Goal: Register for event/course

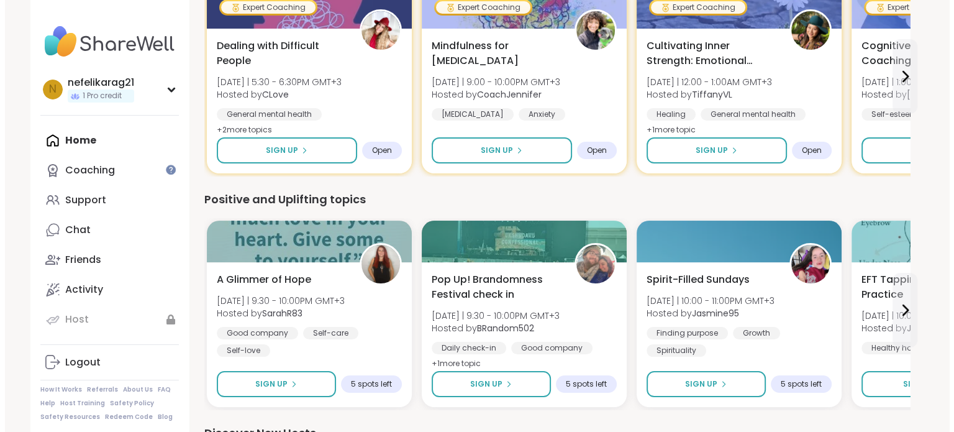
scroll to position [177, 0]
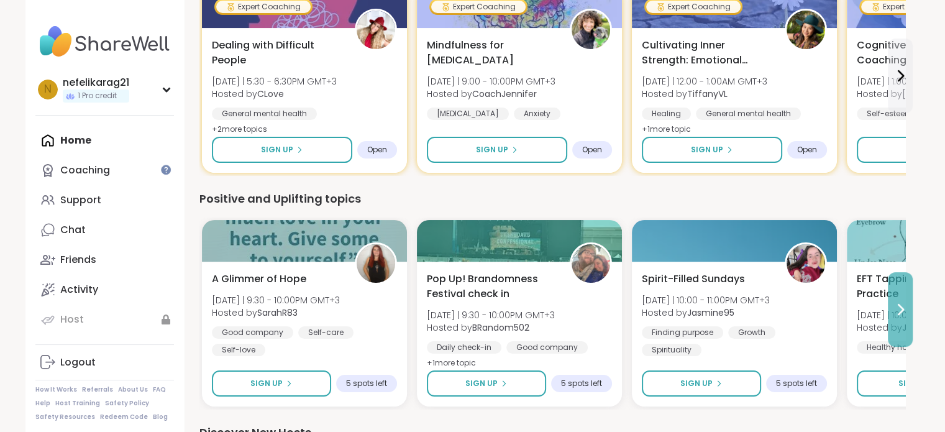
click at [908, 321] on button at bounding box center [900, 309] width 25 height 75
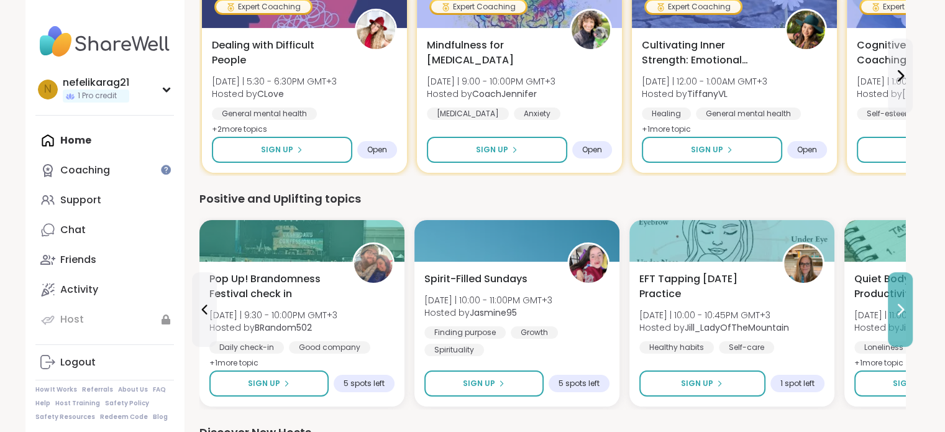
click at [908, 321] on button at bounding box center [900, 309] width 25 height 75
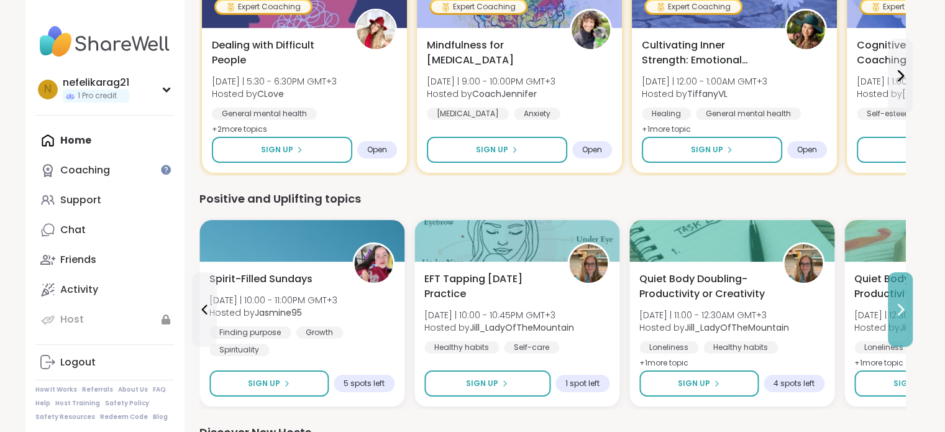
click at [908, 321] on button at bounding box center [900, 309] width 25 height 75
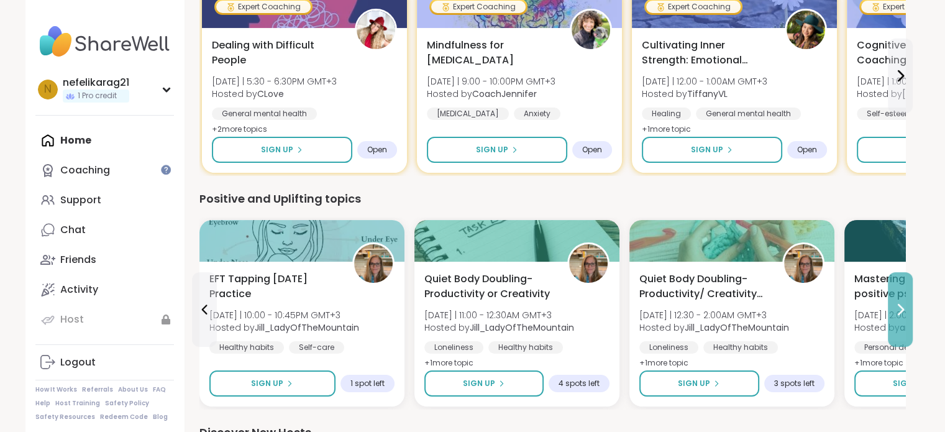
click at [910, 316] on button at bounding box center [900, 309] width 25 height 75
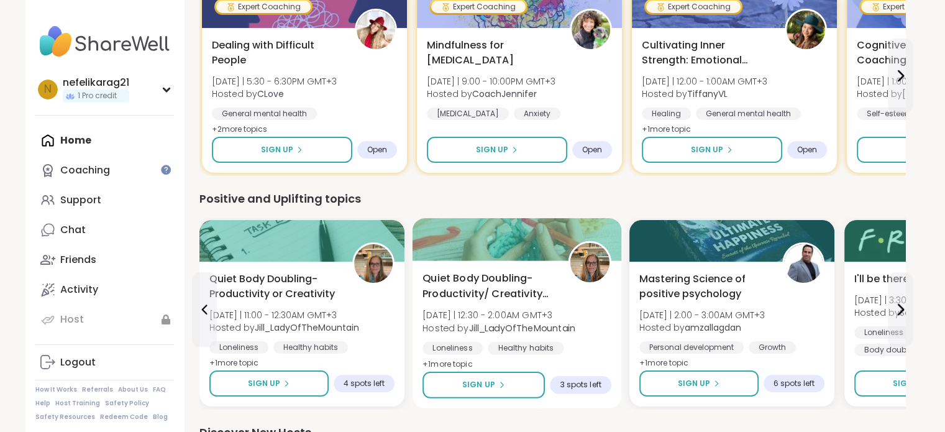
click at [586, 380] on span "3 spots left" at bounding box center [580, 385] width 41 height 10
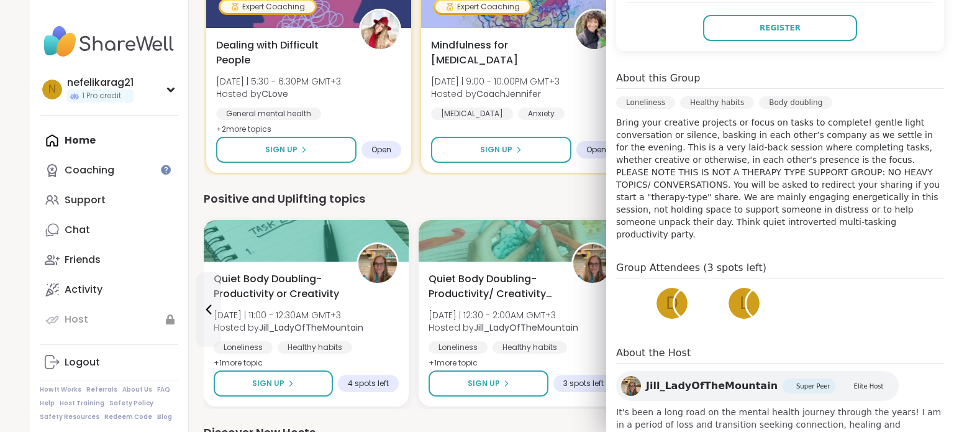
scroll to position [320, 0]
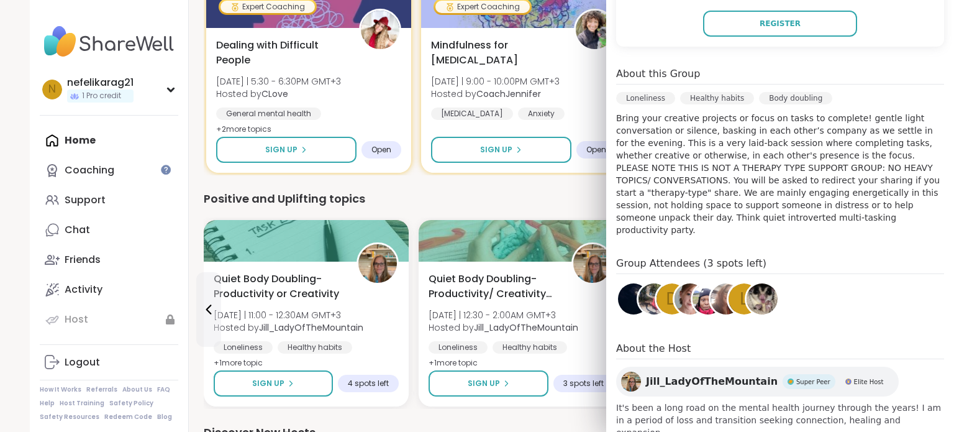
click at [880, 319] on div "Sep 15 Monday 12:30AM - 2:00AM GMT+3 Add to Calendar To join this group, please…" at bounding box center [780, 161] width 348 height 575
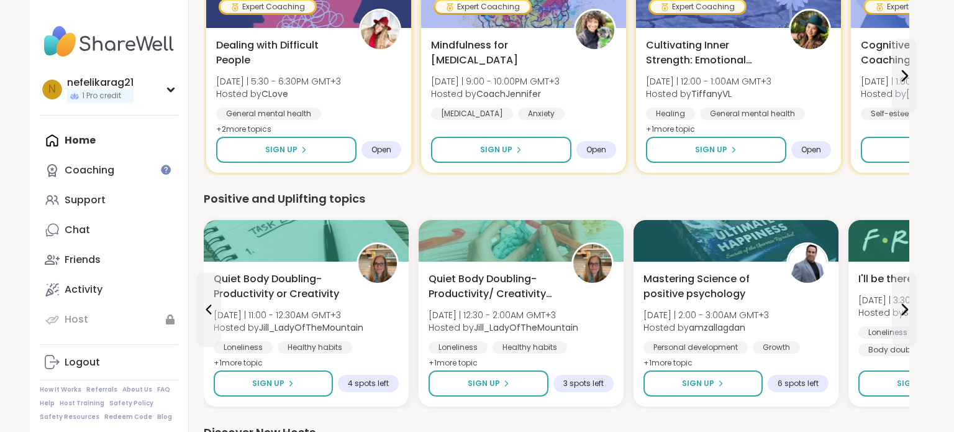
click at [477, 194] on div "Positive and Uplifting topics" at bounding box center [557, 198] width 706 height 17
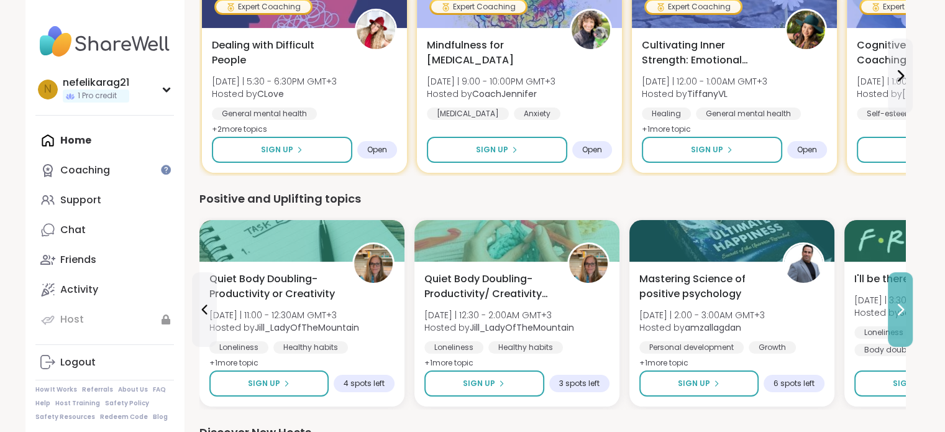
click at [905, 306] on icon at bounding box center [900, 309] width 15 height 15
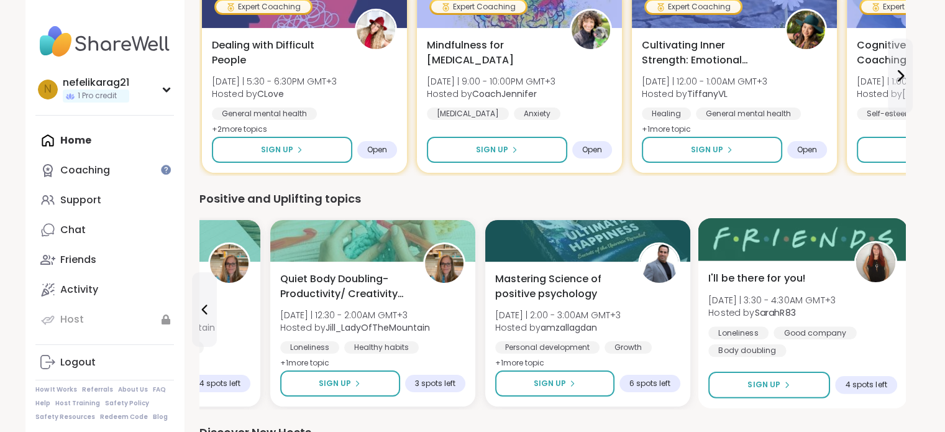
click at [888, 309] on div "I'll be there for you! Mon 9/15 | 3:30 - 4:30AM GMT+3 Hosted by SarahR83 Loneli…" at bounding box center [802, 314] width 189 height 86
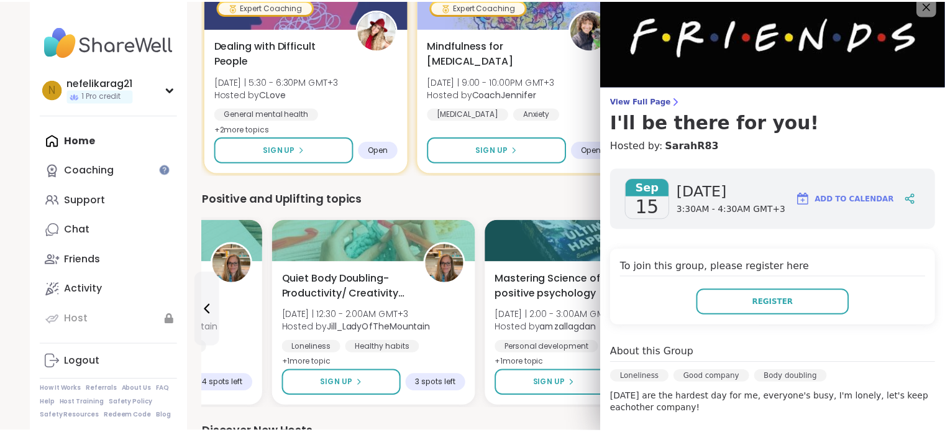
scroll to position [15, 0]
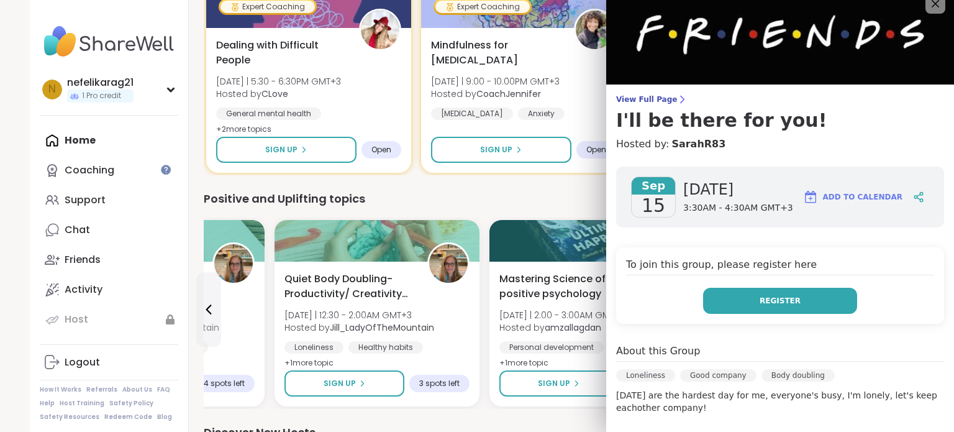
click at [791, 294] on button "Register" at bounding box center [780, 301] width 154 height 26
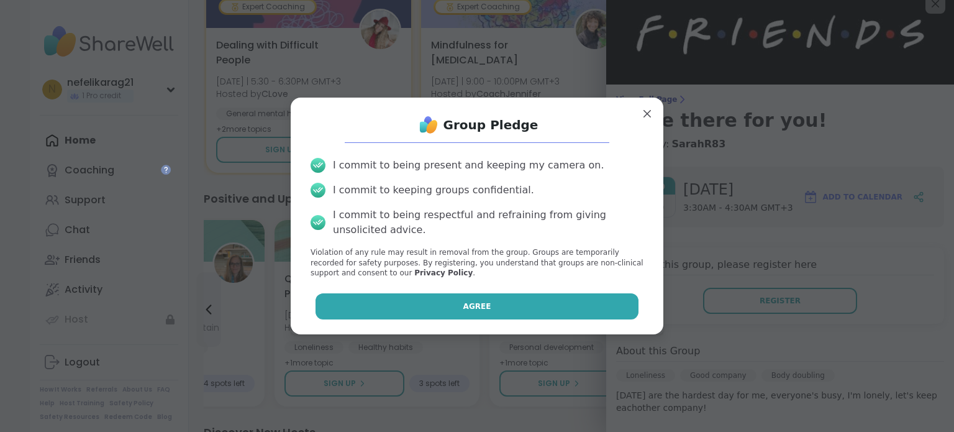
click at [482, 306] on button "Agree" at bounding box center [478, 306] width 324 height 26
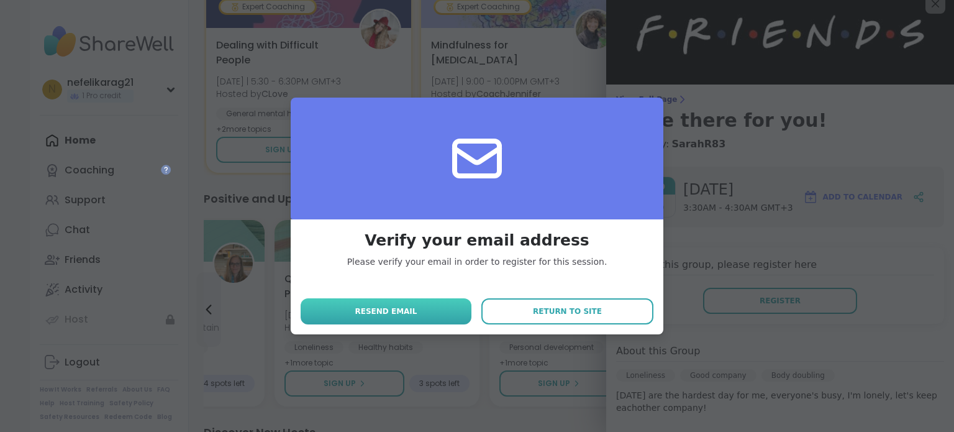
click at [388, 312] on span "Resend email" at bounding box center [386, 311] width 62 height 11
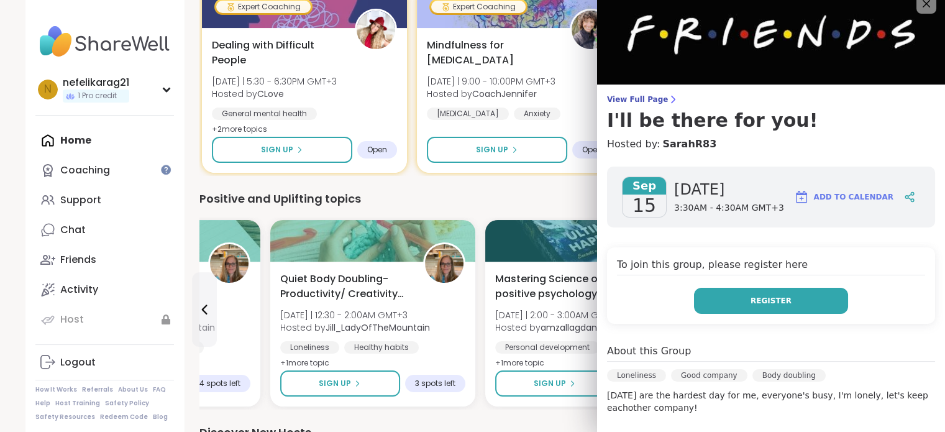
click at [730, 300] on button "Register" at bounding box center [771, 301] width 154 height 26
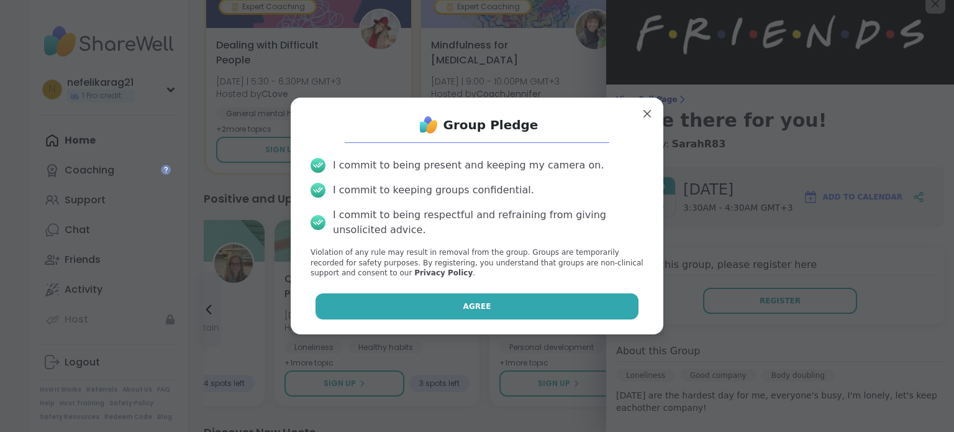
click at [514, 312] on button "Agree" at bounding box center [478, 306] width 324 height 26
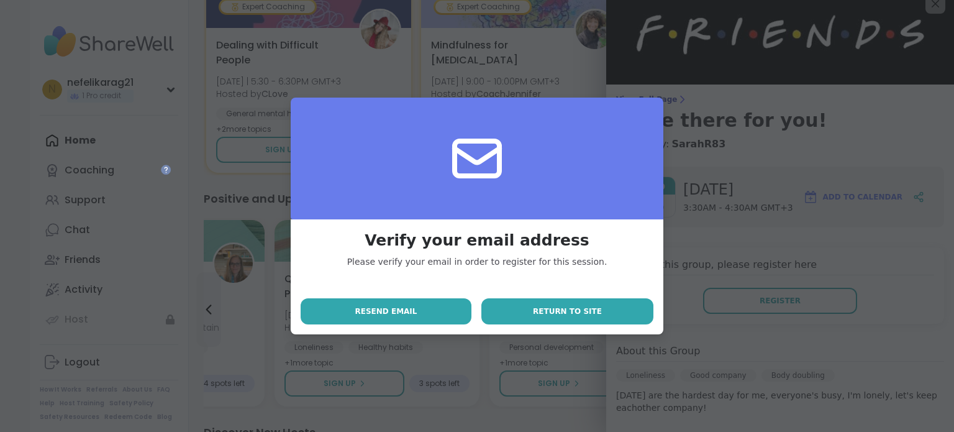
click at [532, 316] on button "Return to site" at bounding box center [567, 311] width 172 height 26
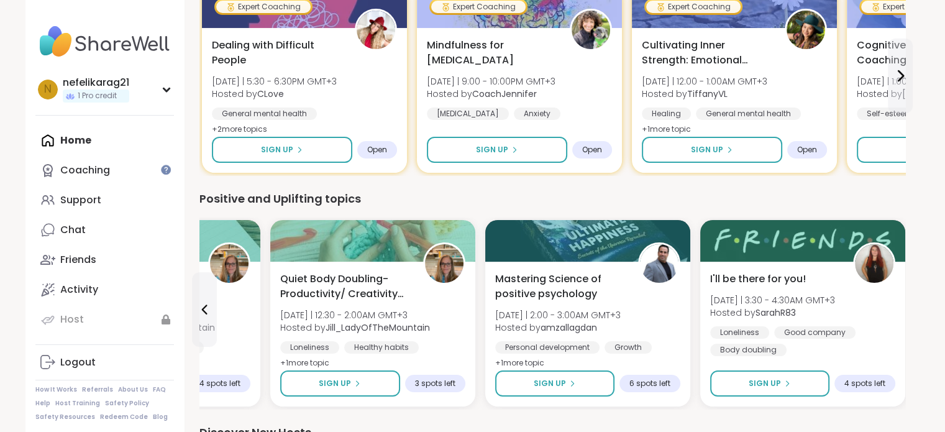
scroll to position [248, 0]
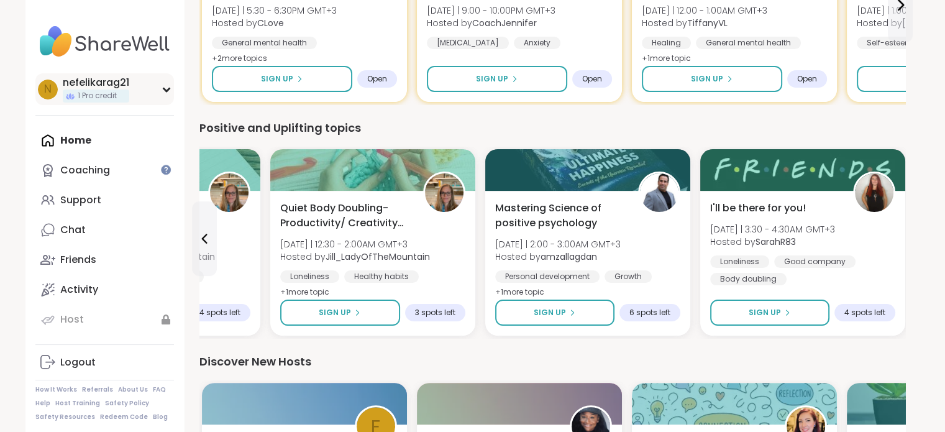
click at [166, 93] on div "n nefelikarag21 1 Pro credit" at bounding box center [104, 89] width 139 height 32
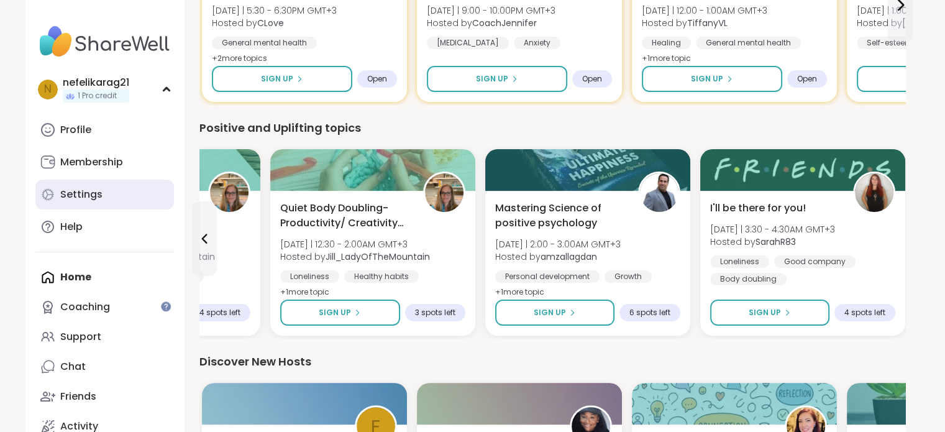
click at [87, 188] on div "Settings" at bounding box center [81, 195] width 42 height 14
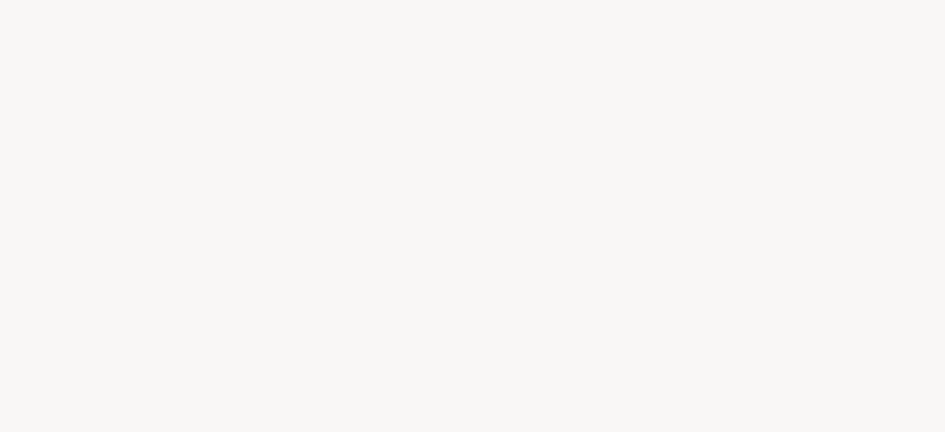
select select "**"
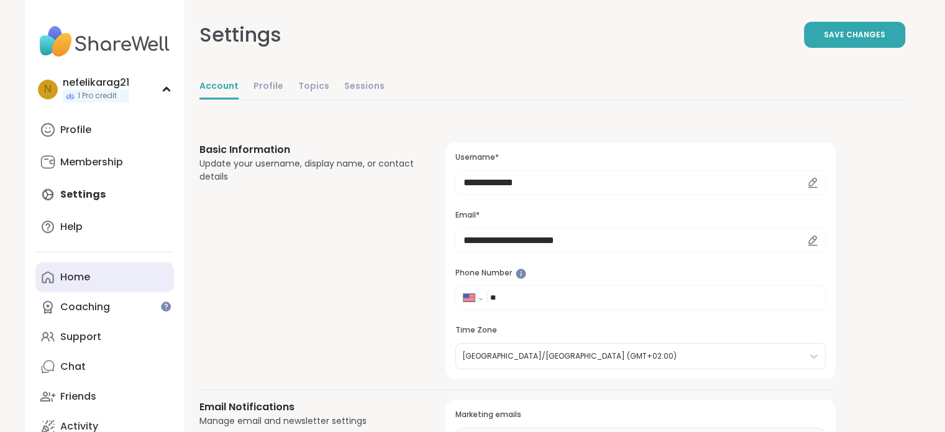
click at [53, 278] on icon at bounding box center [47, 277] width 15 height 15
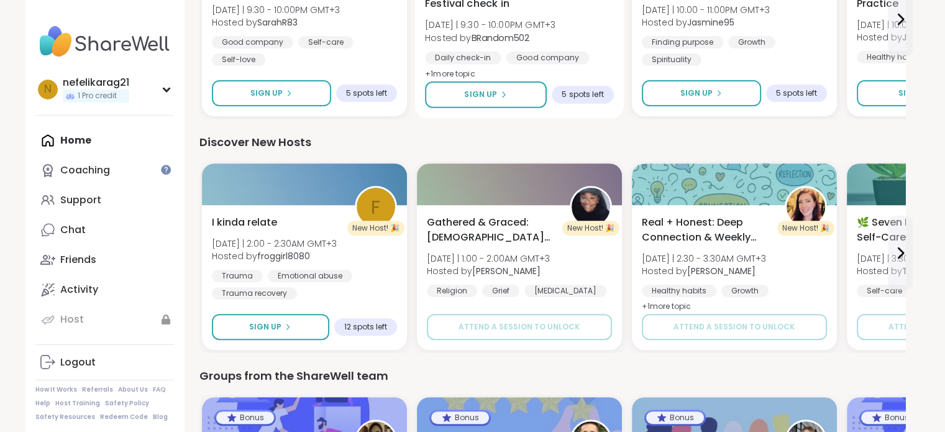
scroll to position [497, 0]
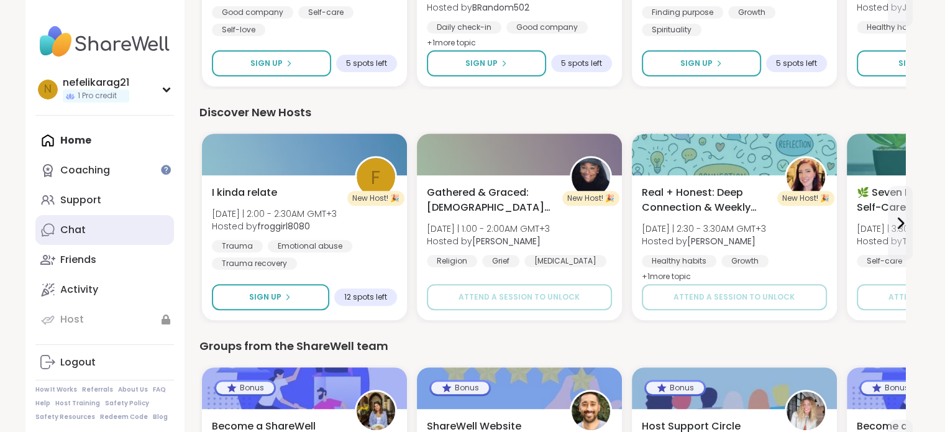
click at [93, 219] on link "Chat" at bounding box center [104, 230] width 139 height 30
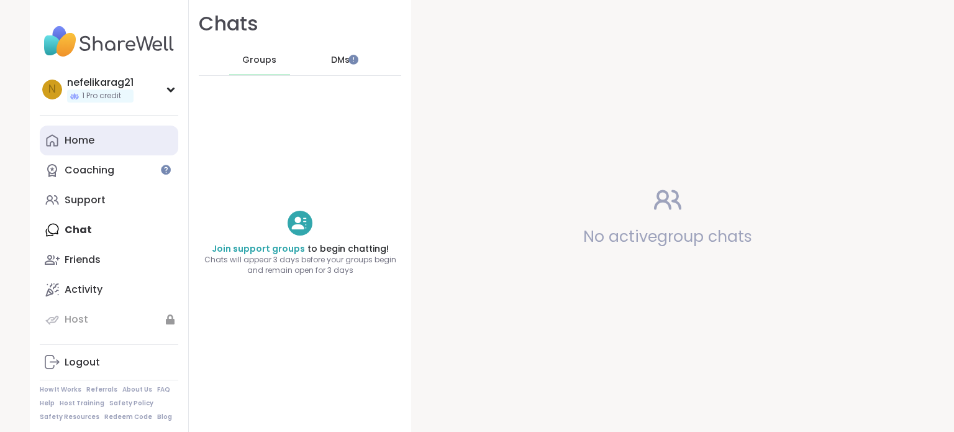
click at [45, 134] on icon at bounding box center [52, 140] width 15 height 15
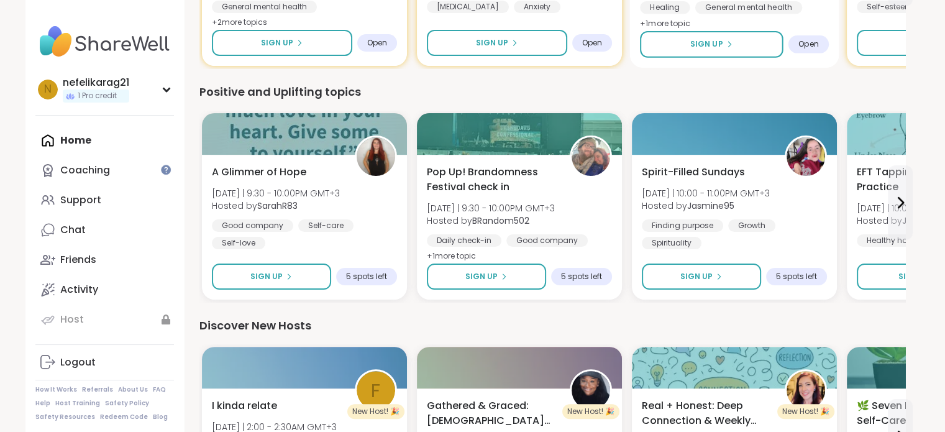
scroll to position [373, 0]
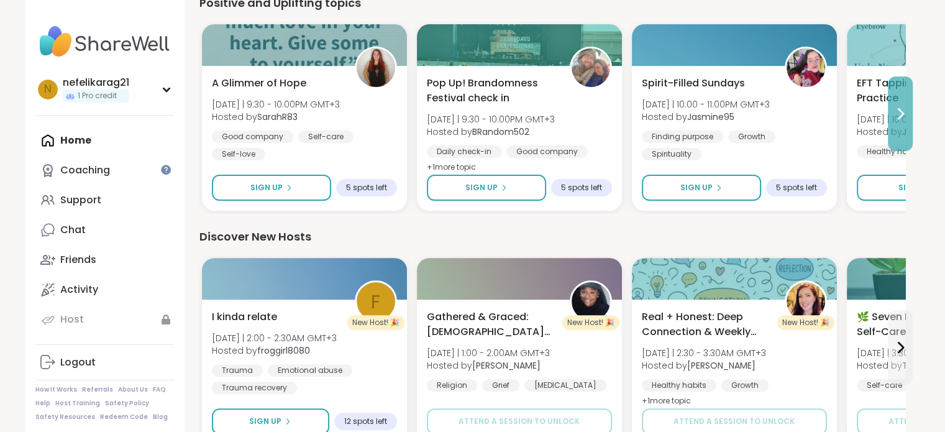
click at [892, 99] on button at bounding box center [900, 113] width 25 height 75
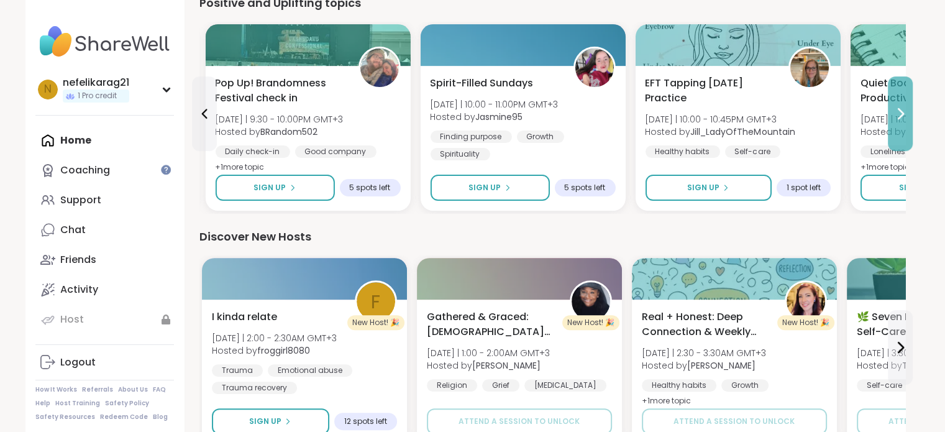
click at [892, 99] on button at bounding box center [900, 113] width 25 height 75
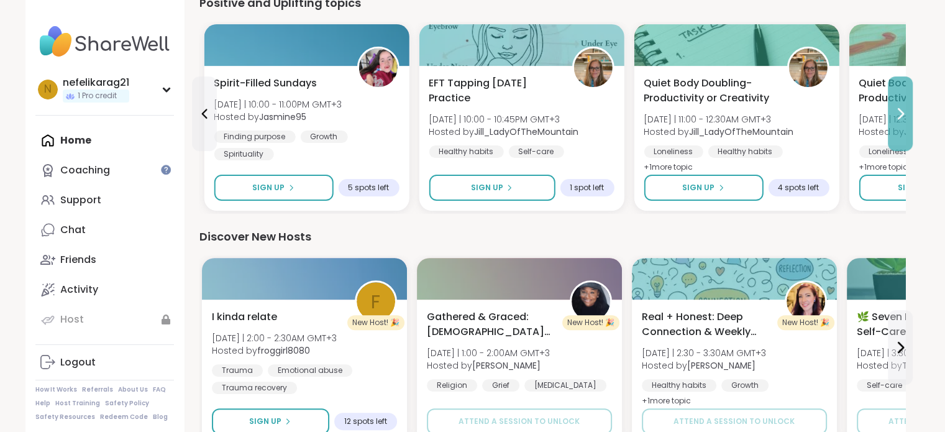
click at [892, 99] on button at bounding box center [900, 113] width 25 height 75
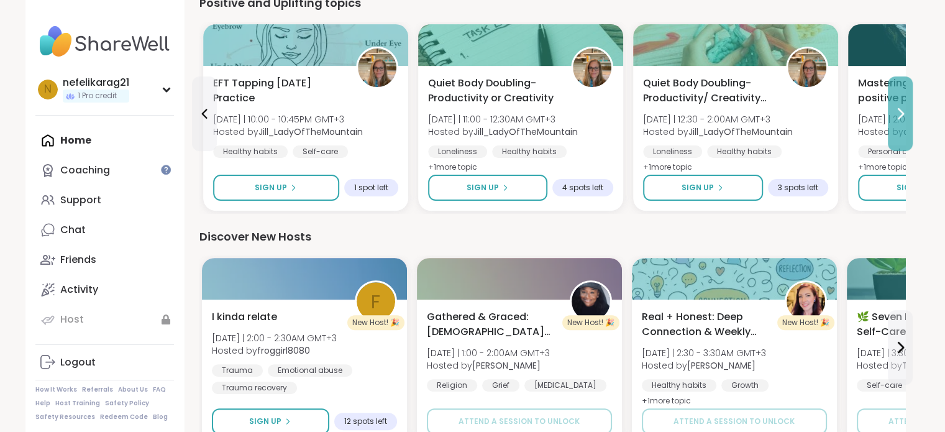
click at [892, 99] on button at bounding box center [900, 113] width 25 height 75
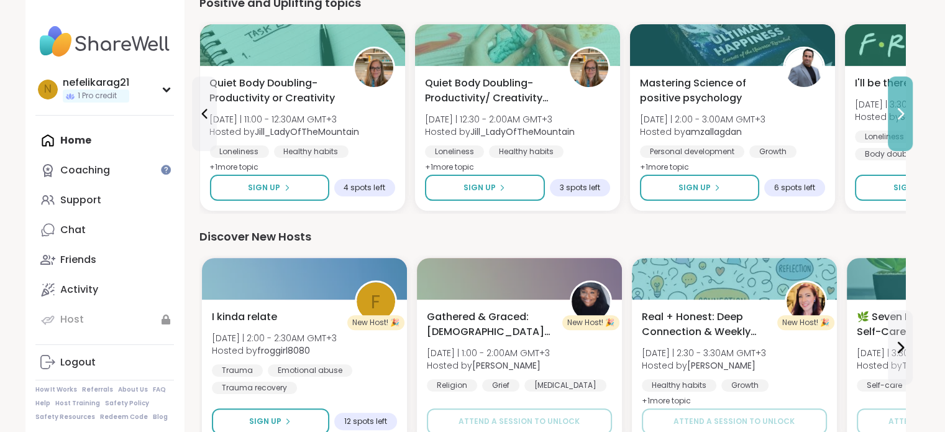
click at [892, 99] on button at bounding box center [900, 113] width 25 height 75
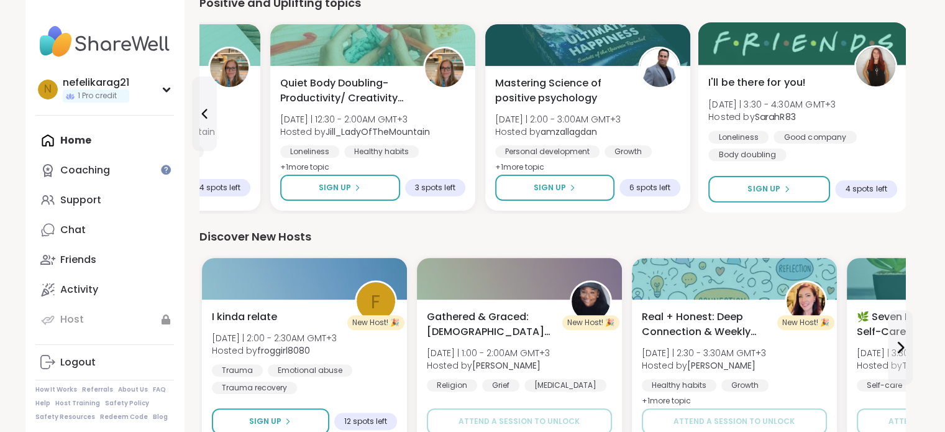
click at [842, 189] on div "4 spots left" at bounding box center [866, 189] width 62 height 18
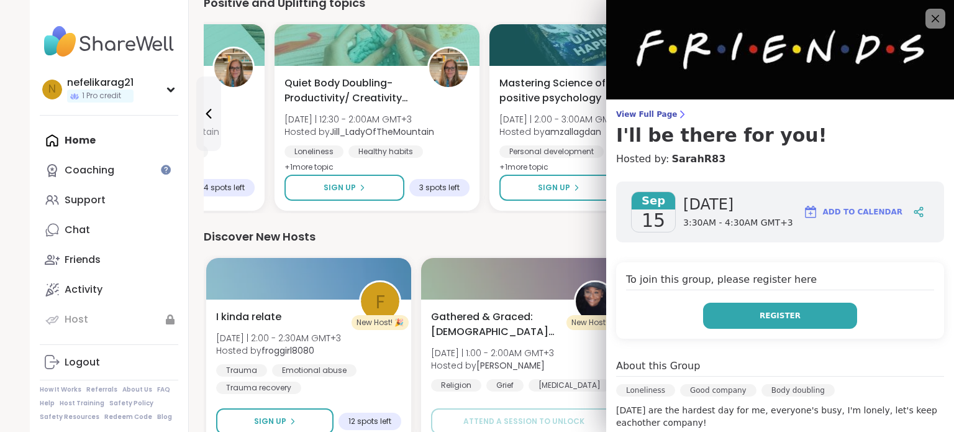
click at [760, 312] on span "Register" at bounding box center [780, 315] width 41 height 11
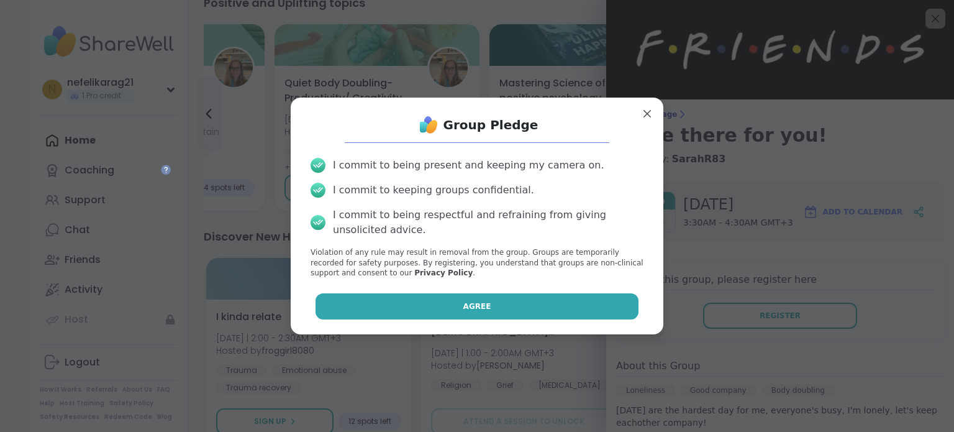
click at [519, 301] on button "Agree" at bounding box center [478, 306] width 324 height 26
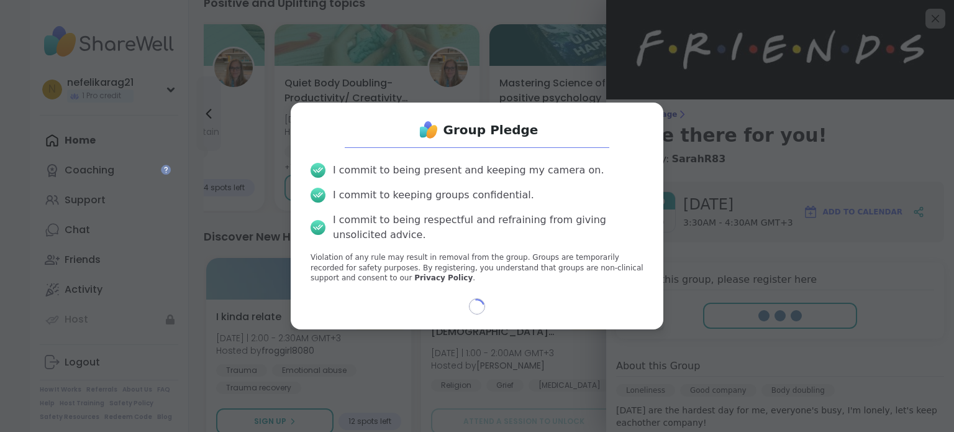
select select "**"
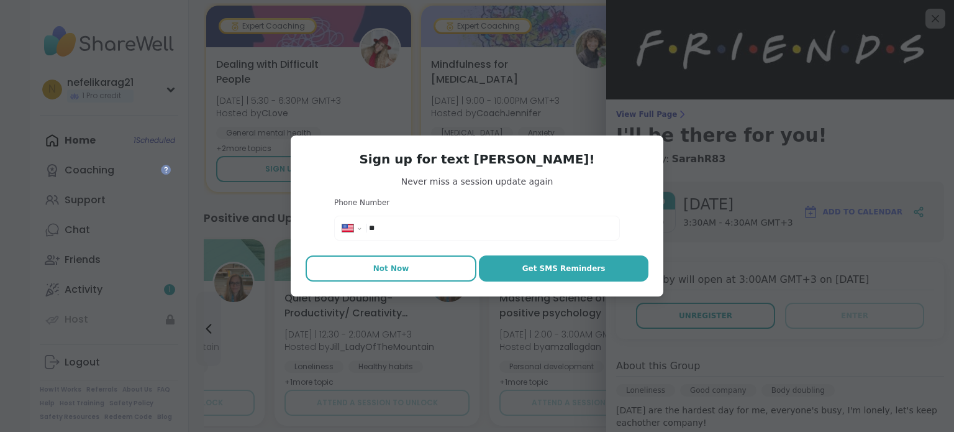
click at [417, 265] on button "Not Now" at bounding box center [391, 268] width 171 height 26
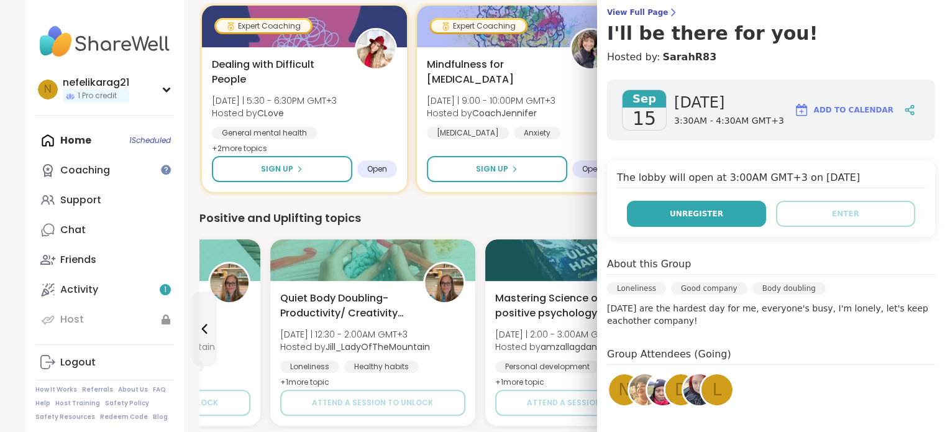
scroll to position [62, 0]
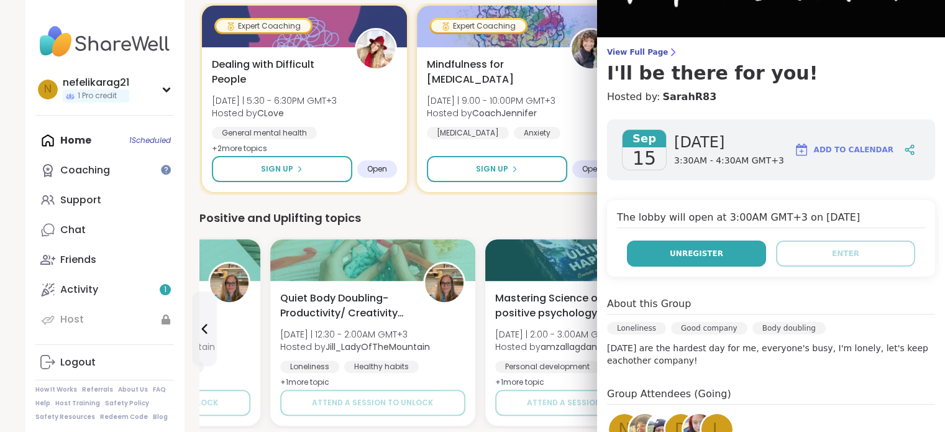
click at [740, 250] on button "Unregister" at bounding box center [696, 253] width 139 height 26
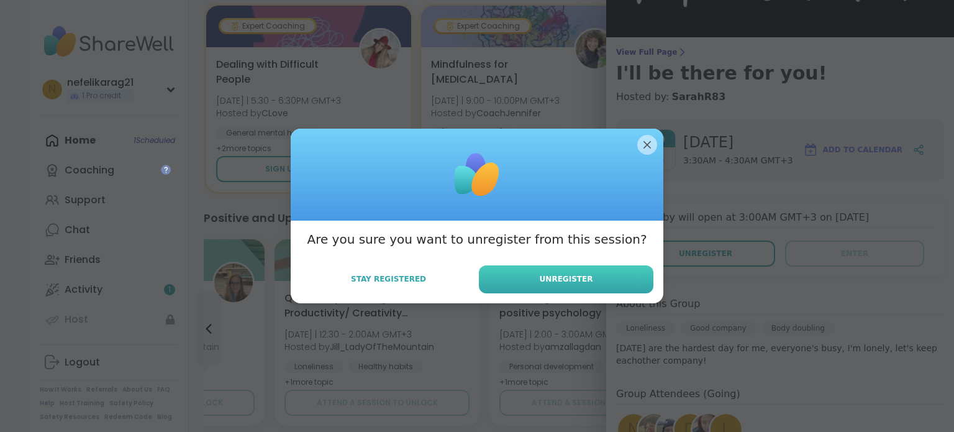
click at [579, 282] on span "Unregister" at bounding box center [566, 278] width 53 height 11
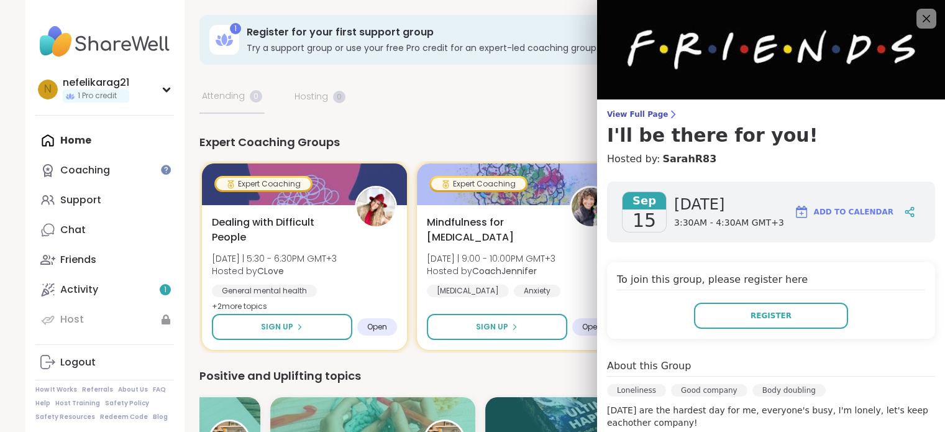
scroll to position [0, 0]
click at [923, 17] on icon at bounding box center [927, 19] width 8 height 8
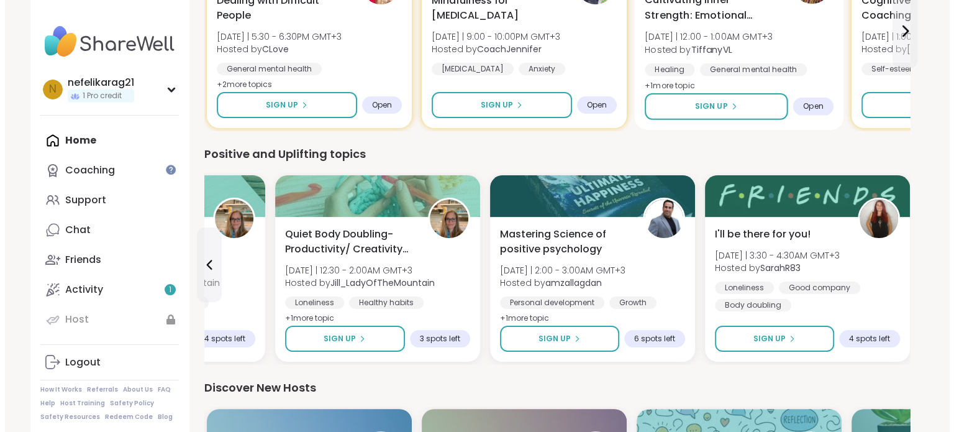
scroll to position [311, 0]
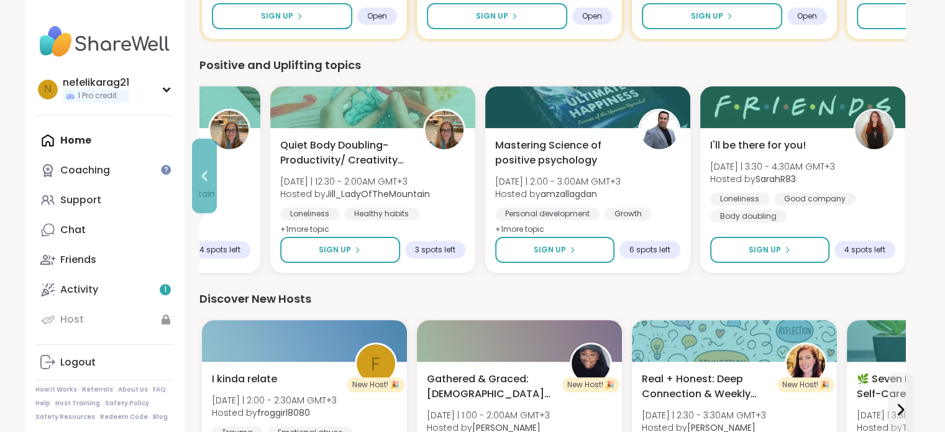
click at [209, 181] on icon at bounding box center [204, 175] width 15 height 15
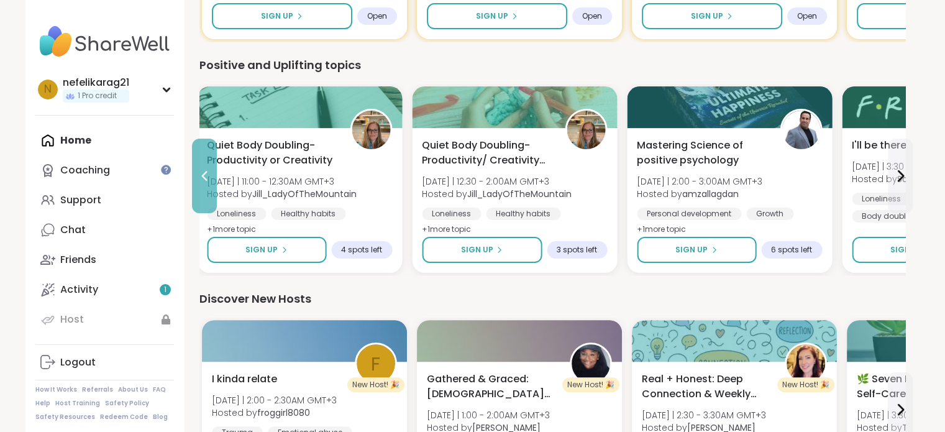
click at [209, 181] on icon at bounding box center [204, 175] width 15 height 15
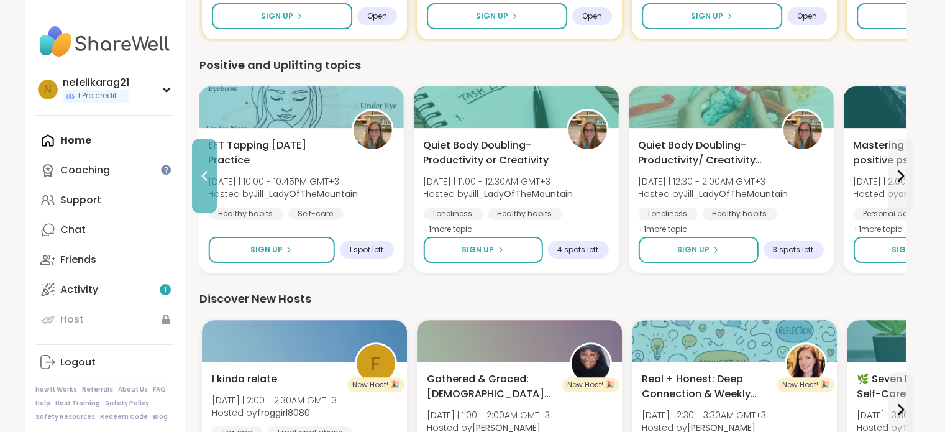
click at [209, 181] on icon at bounding box center [204, 175] width 15 height 15
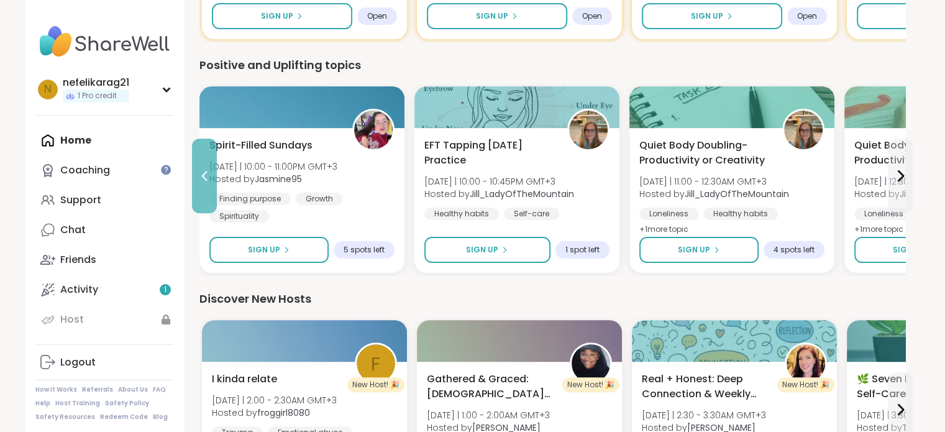
click at [209, 181] on icon at bounding box center [204, 175] width 15 height 15
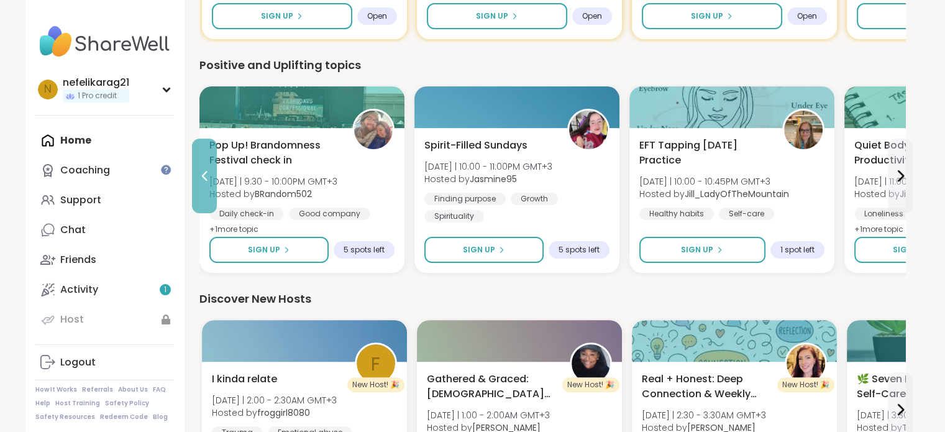
click at [209, 181] on icon at bounding box center [204, 175] width 15 height 15
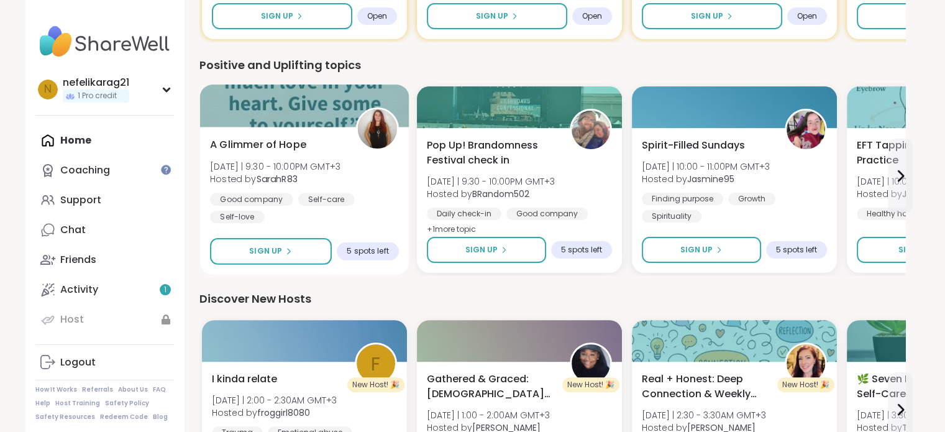
click at [373, 252] on span "5 spots left" at bounding box center [368, 251] width 42 height 10
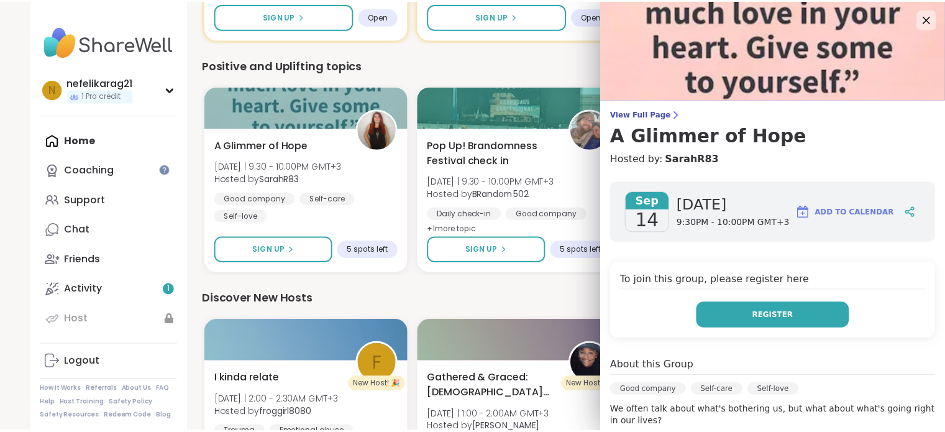
scroll to position [62, 0]
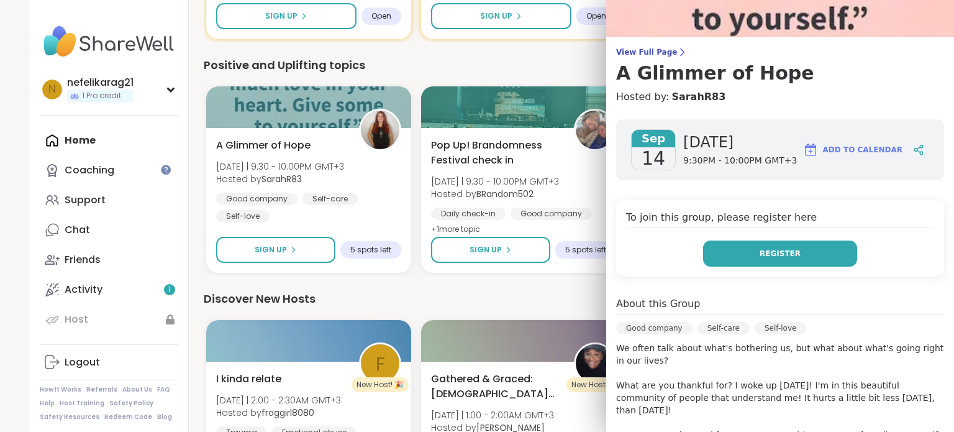
click at [723, 255] on button "Register" at bounding box center [780, 253] width 154 height 26
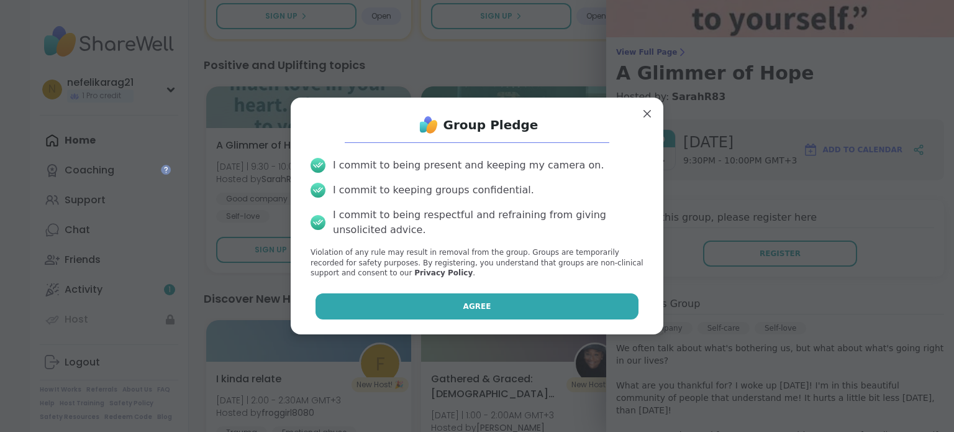
click at [442, 304] on button "Agree" at bounding box center [478, 306] width 324 height 26
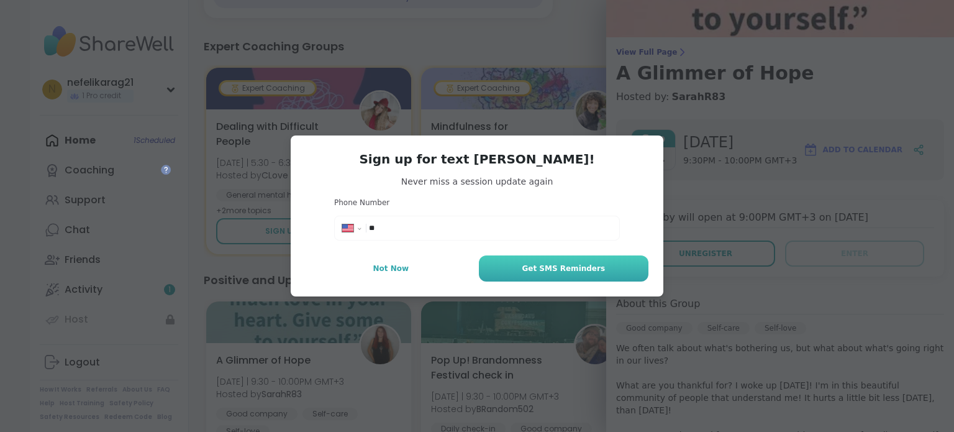
click at [514, 271] on button "Get SMS Reminders" at bounding box center [564, 268] width 170 height 26
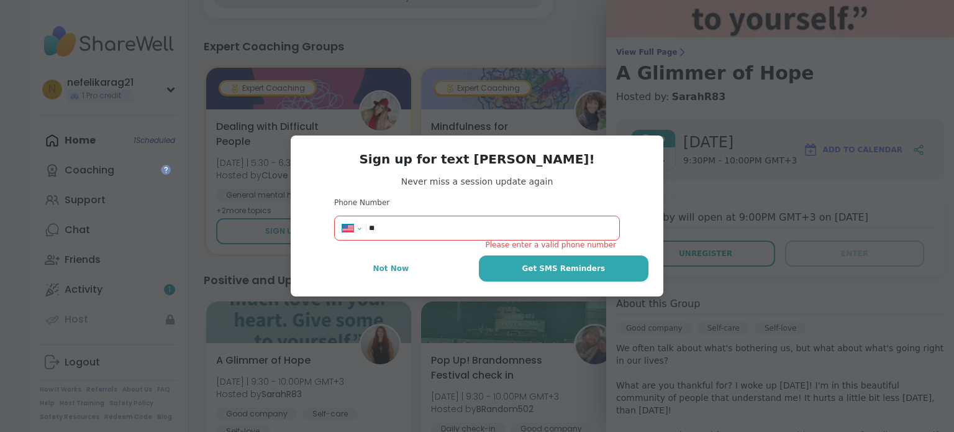
click at [343, 226] on select "**********" at bounding box center [355, 231] width 27 height 14
select select "**"
click at [342, 224] on select "**********" at bounding box center [355, 231] width 27 height 14
click at [407, 226] on input "***" at bounding box center [490, 228] width 243 height 12
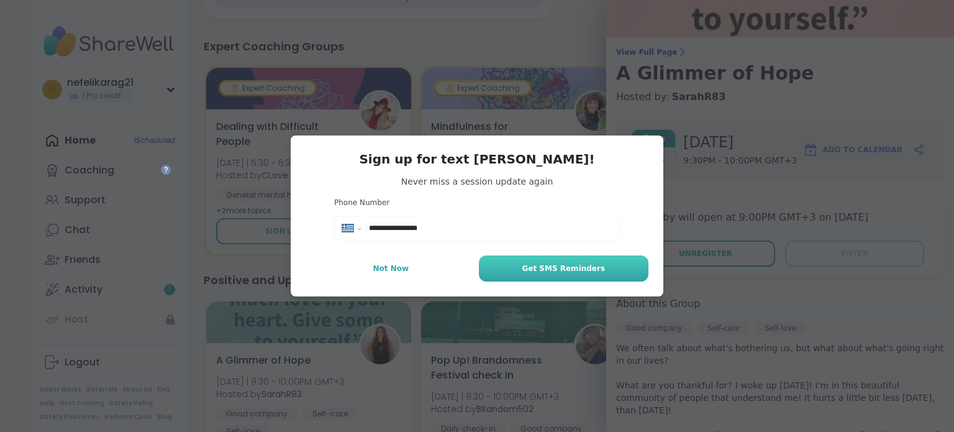
type input "**********"
click at [537, 263] on span "Get SMS Reminders" at bounding box center [563, 268] width 83 height 11
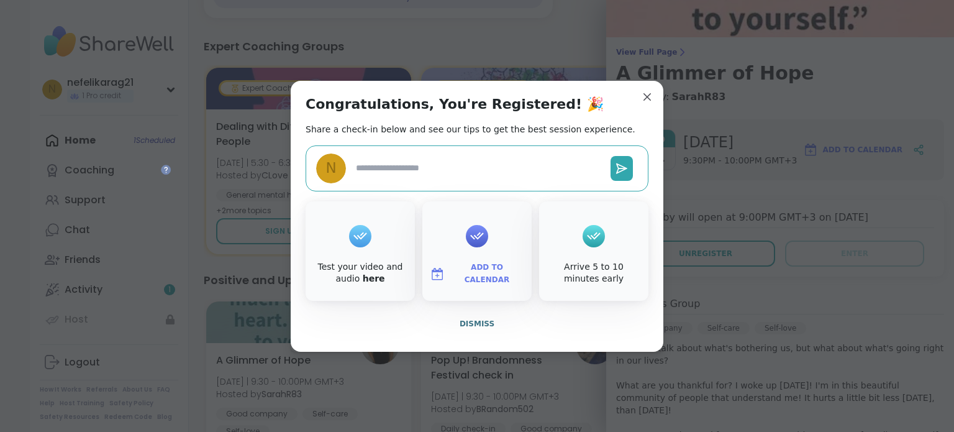
click at [410, 165] on textarea at bounding box center [478, 168] width 255 height 23
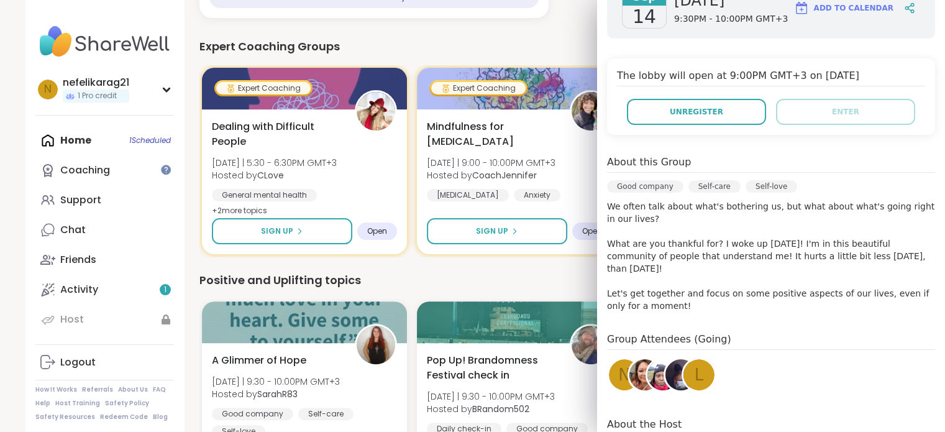
scroll to position [142, 0]
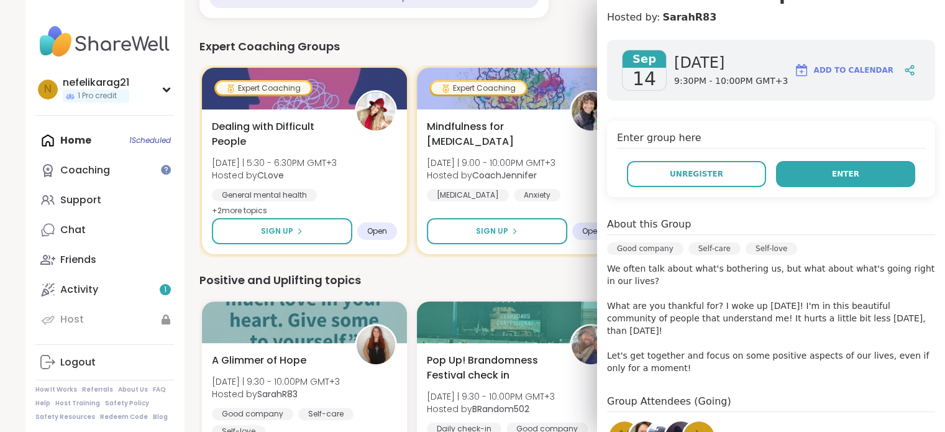
click at [823, 173] on button "Enter" at bounding box center [845, 174] width 139 height 26
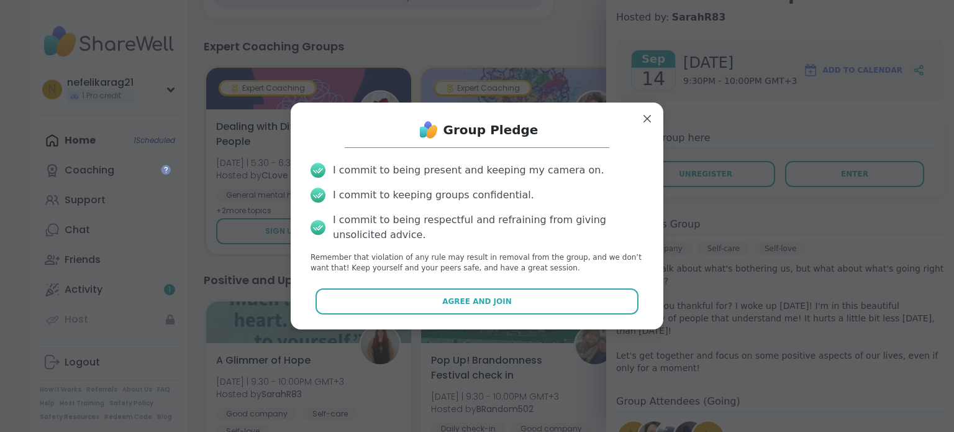
drag, startPoint x: 534, startPoint y: 305, endPoint x: 516, endPoint y: 293, distance: 22.4
click at [534, 305] on button "Agree and Join" at bounding box center [478, 301] width 324 height 26
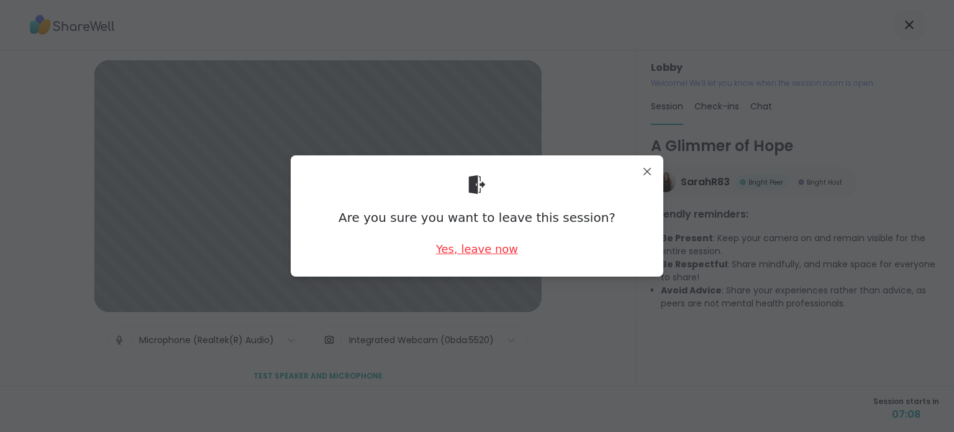
click at [494, 250] on div "Yes, leave now" at bounding box center [477, 249] width 82 height 16
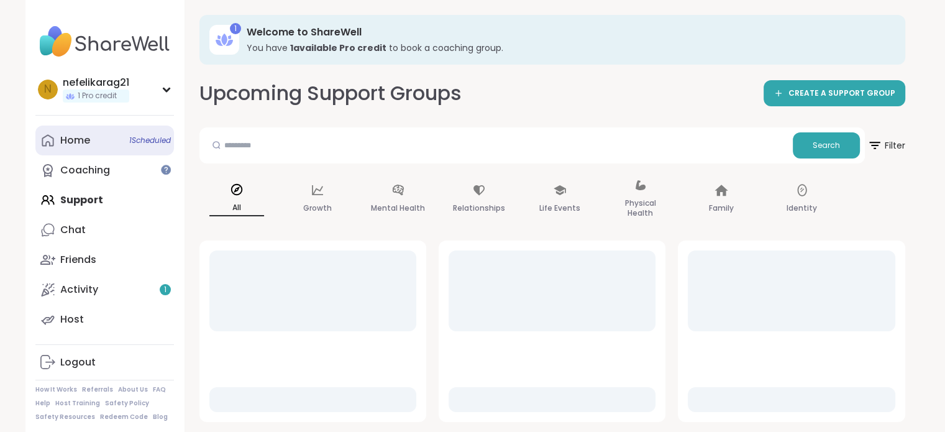
click at [89, 150] on link "Home 1 Scheduled" at bounding box center [104, 140] width 139 height 30
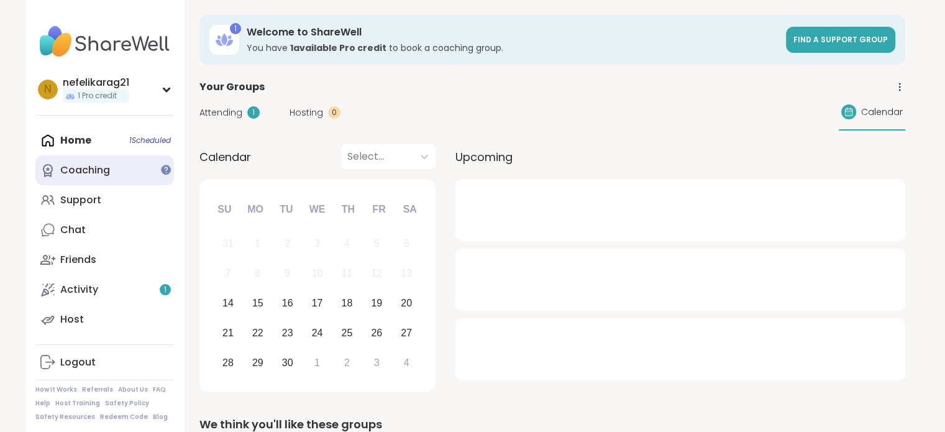
click at [116, 160] on link "Coaching" at bounding box center [104, 170] width 139 height 30
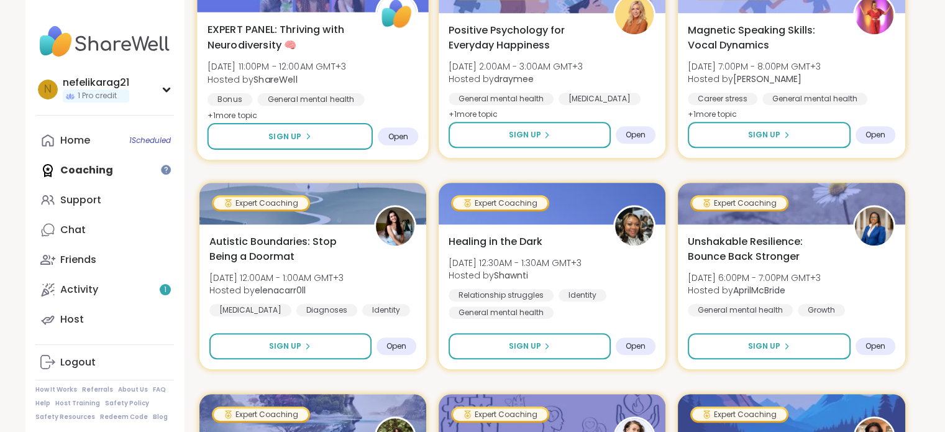
scroll to position [870, 0]
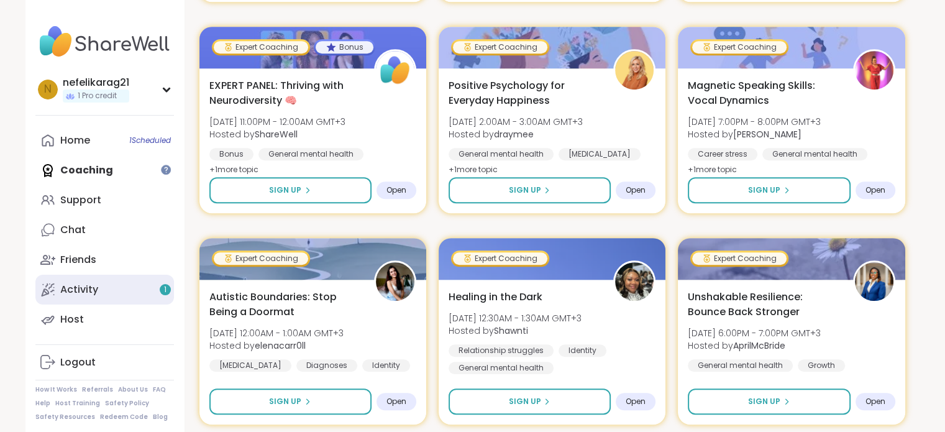
click at [129, 293] on link "Activity 1" at bounding box center [104, 290] width 139 height 30
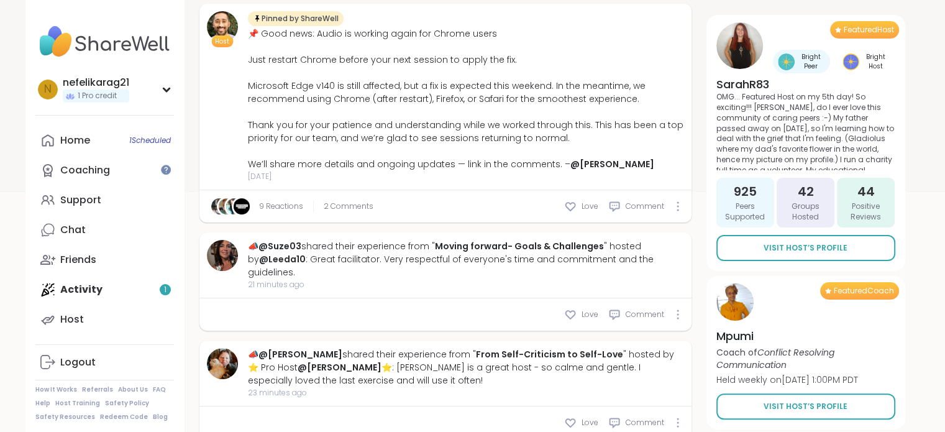
scroll to position [311, 0]
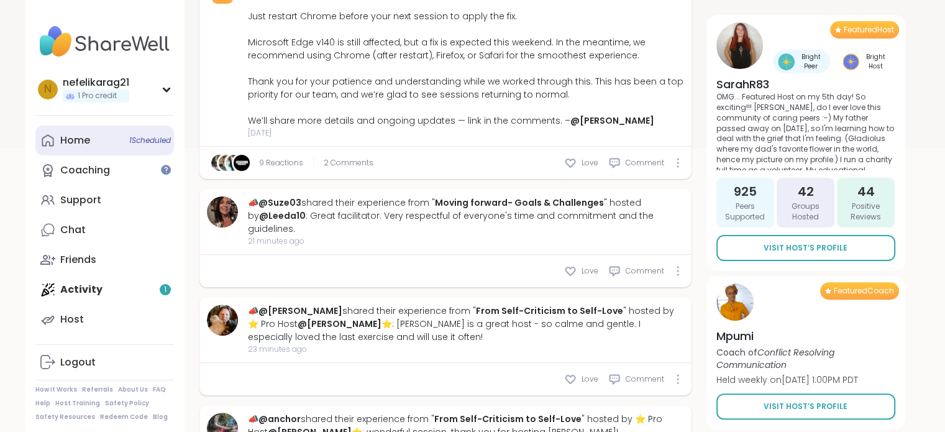
click at [98, 151] on link "Home 1 Scheduled" at bounding box center [104, 140] width 139 height 30
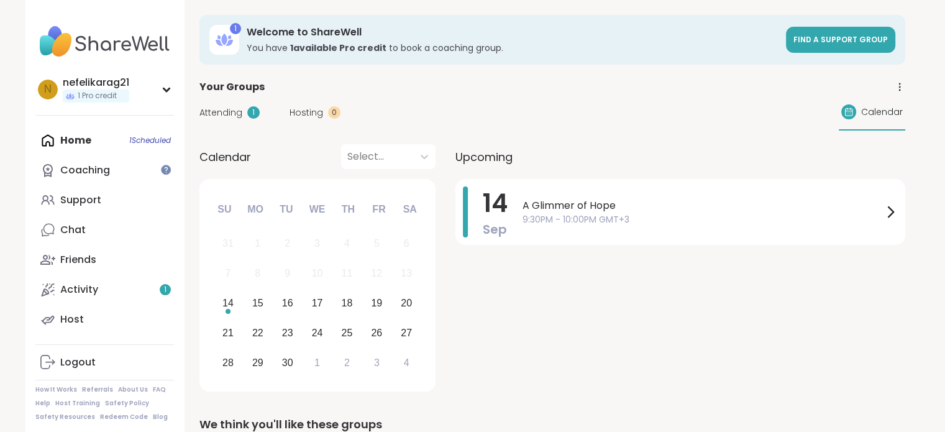
click at [214, 122] on div "Attending 1 Hosting 0 Calendar" at bounding box center [552, 112] width 706 height 36
click at [214, 111] on span "Attending" at bounding box center [220, 112] width 43 height 13
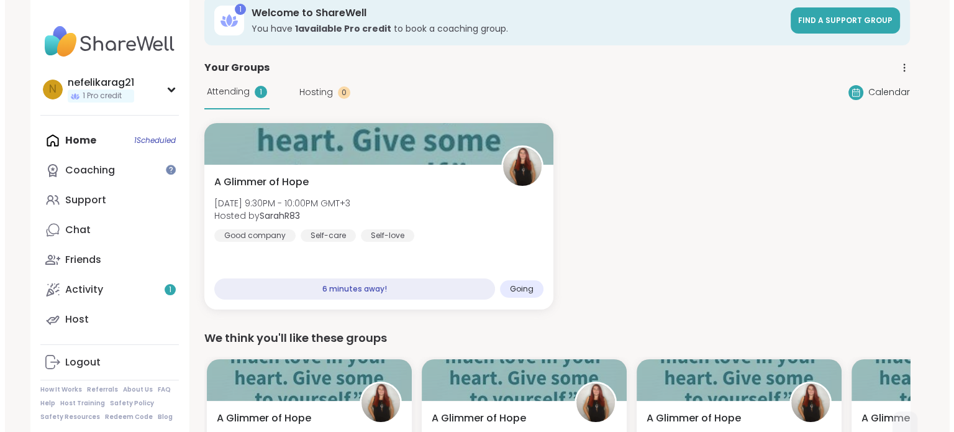
scroll to position [4, 0]
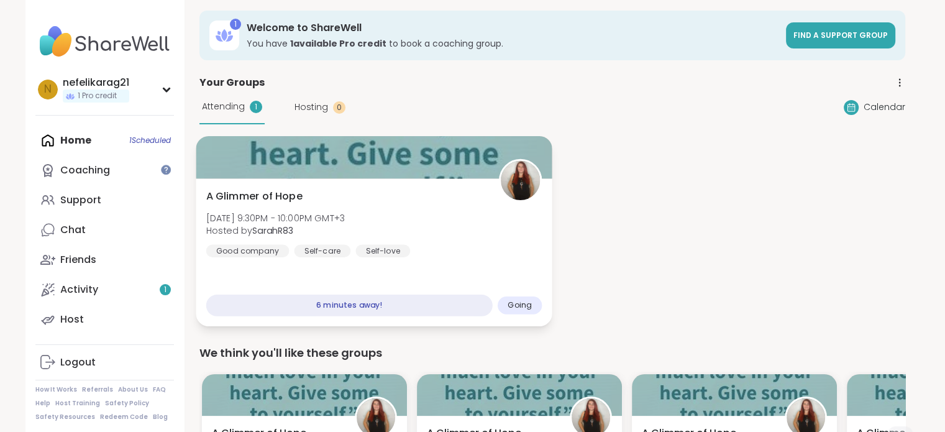
click at [511, 183] on img at bounding box center [520, 180] width 39 height 39
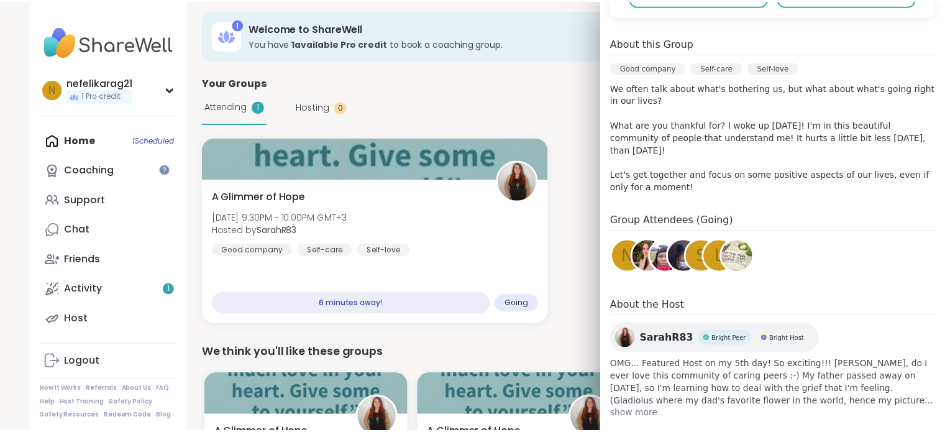
scroll to position [328, 0]
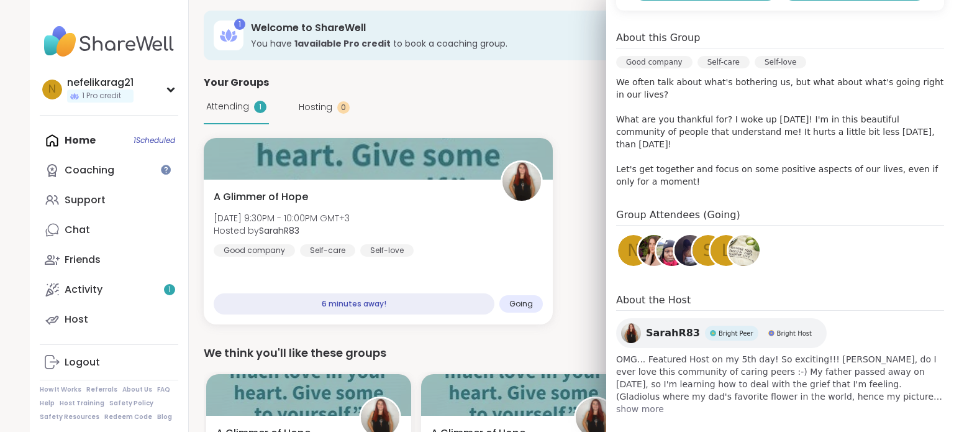
click at [606, 314] on div "Sep 14 Sunday 9:30PM - 10:00PM GMT+3 Add to Calendar Enter group here Unregiste…" at bounding box center [780, 134] width 348 height 582
click at [621, 323] on img at bounding box center [631, 333] width 20 height 20
drag, startPoint x: 568, startPoint y: 94, endPoint x: 557, endPoint y: 89, distance: 11.7
click at [565, 92] on div "Attending 1 Hosting 0 Calendar" at bounding box center [557, 107] width 706 height 34
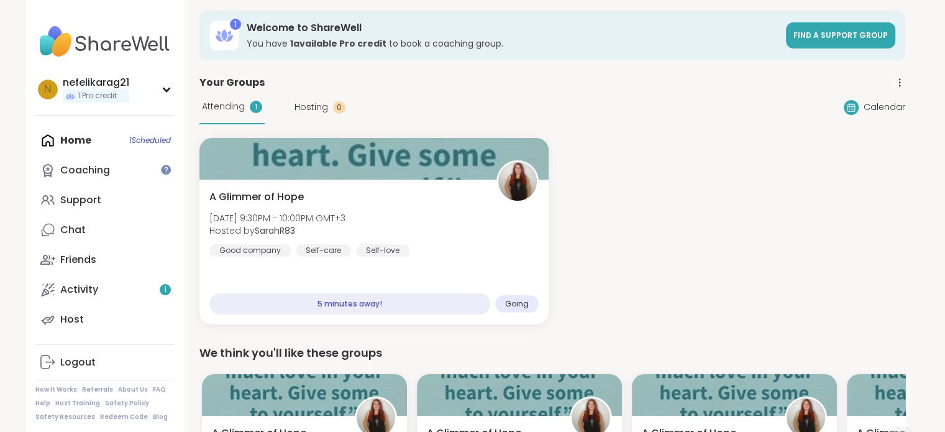
click at [73, 133] on div "Home 1 Scheduled Coaching Support Chat Friends Activity 1 Host" at bounding box center [104, 229] width 139 height 209
click at [71, 139] on div "Home 1 Scheduled Coaching Support Chat Friends Activity 1 Host" at bounding box center [104, 229] width 139 height 209
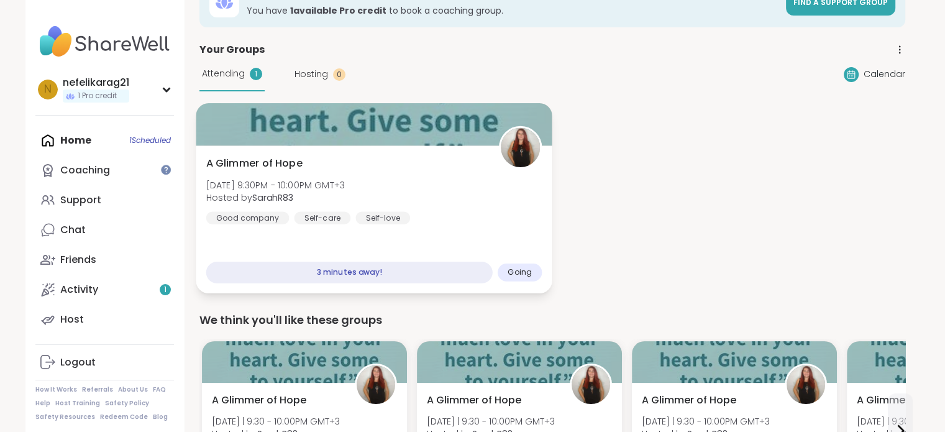
scroll to position [66, 0]
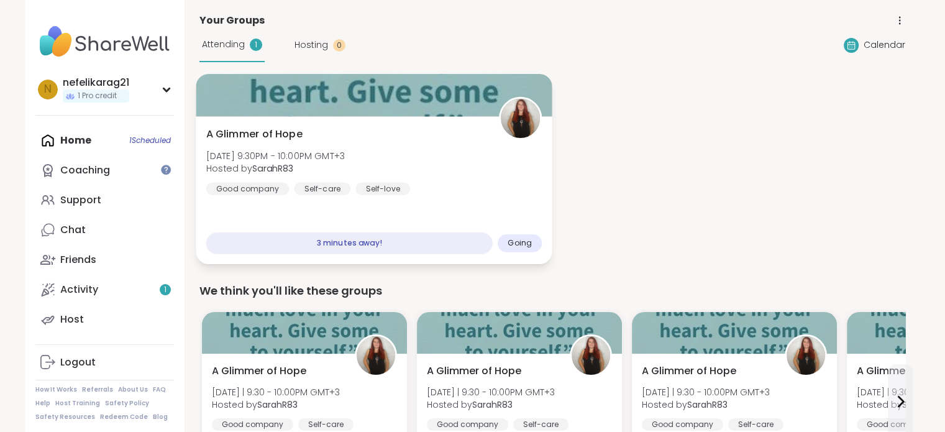
click at [400, 239] on div "3 minutes away!" at bounding box center [349, 243] width 286 height 22
click at [519, 234] on div "Going" at bounding box center [519, 243] width 44 height 18
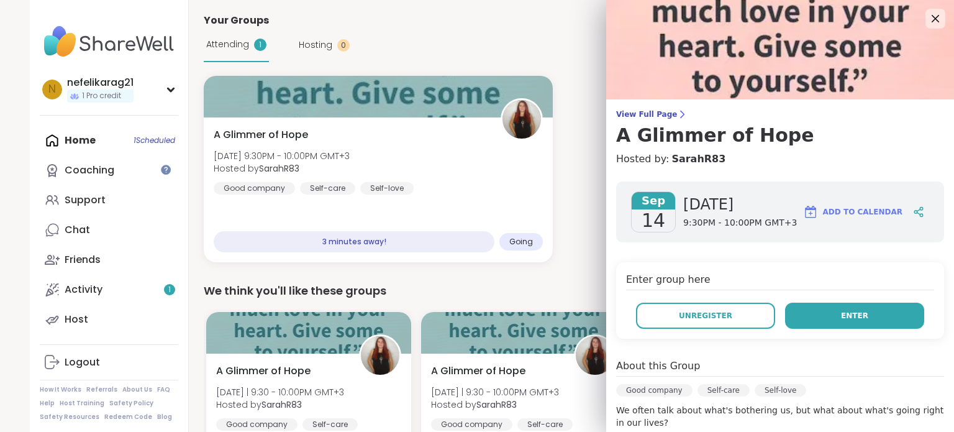
click at [841, 314] on span "Enter" at bounding box center [854, 315] width 27 height 11
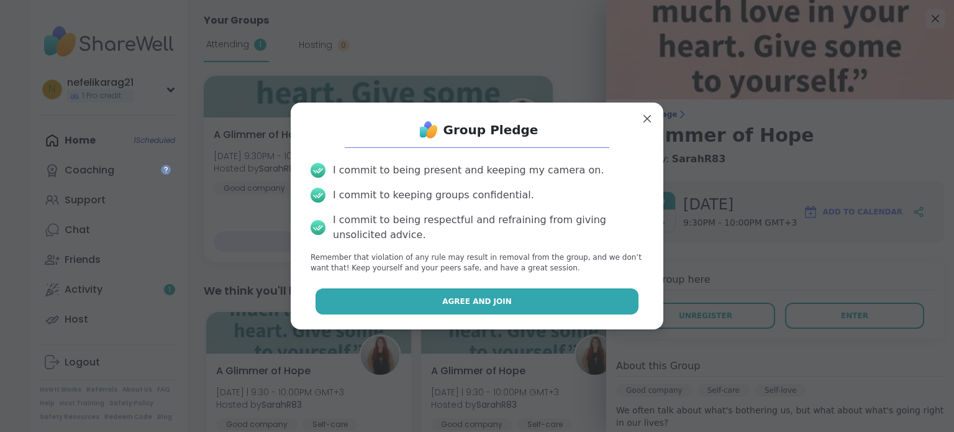
click at [482, 294] on button "Agree and Join" at bounding box center [478, 301] width 324 height 26
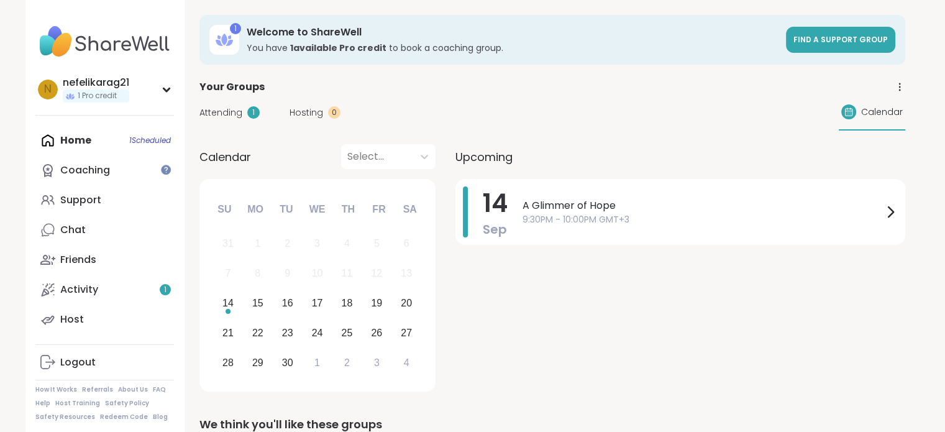
click at [65, 140] on div "Home 1 Scheduled Coaching Support Chat Friends Activity 1 Host" at bounding box center [104, 229] width 139 height 209
click at [67, 141] on div "Home 1 Scheduled Coaching Support Chat Friends Activity 1 Host" at bounding box center [104, 229] width 139 height 209
click at [577, 219] on span "9:30PM - 10:00PM GMT+3" at bounding box center [702, 219] width 360 height 13
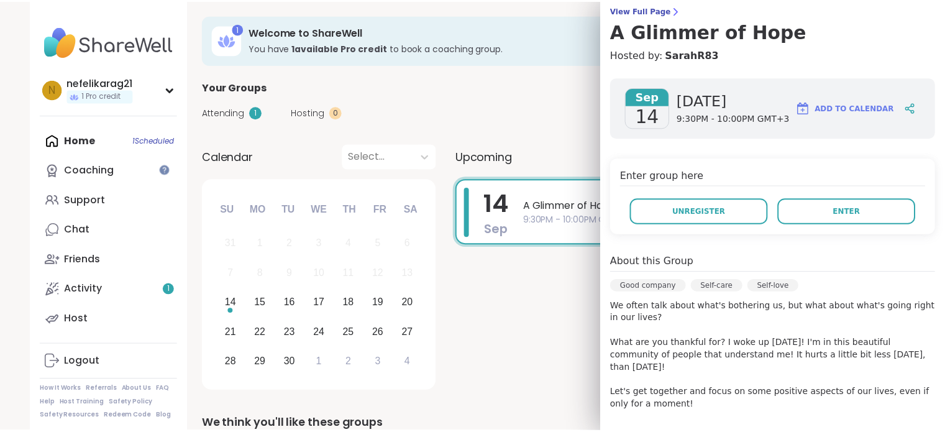
scroll to position [80, 0]
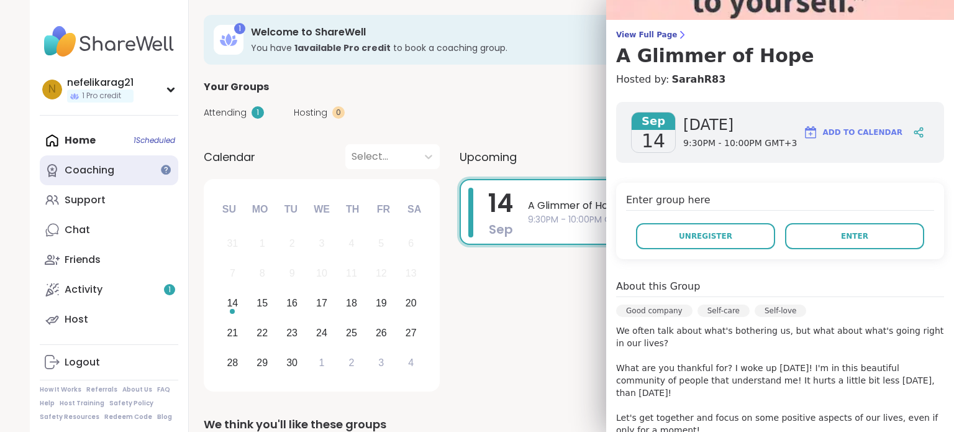
click at [86, 166] on div "Coaching" at bounding box center [90, 170] width 50 height 14
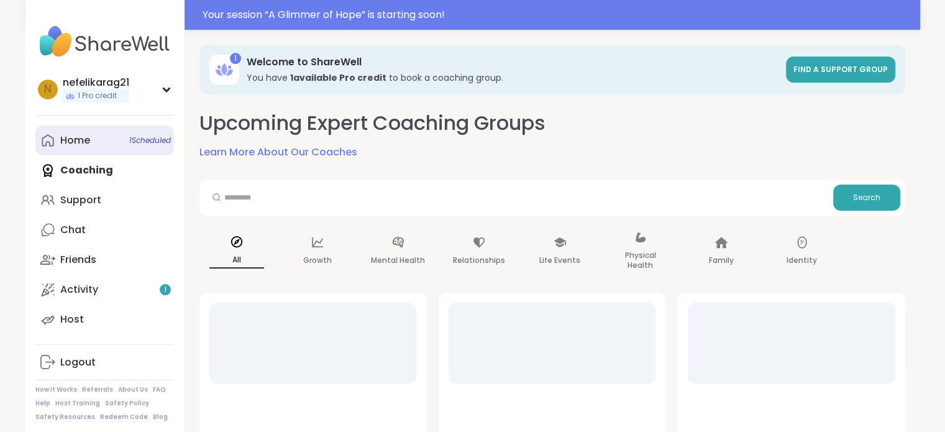
click at [78, 144] on div "Home 1 Scheduled" at bounding box center [75, 141] width 30 height 14
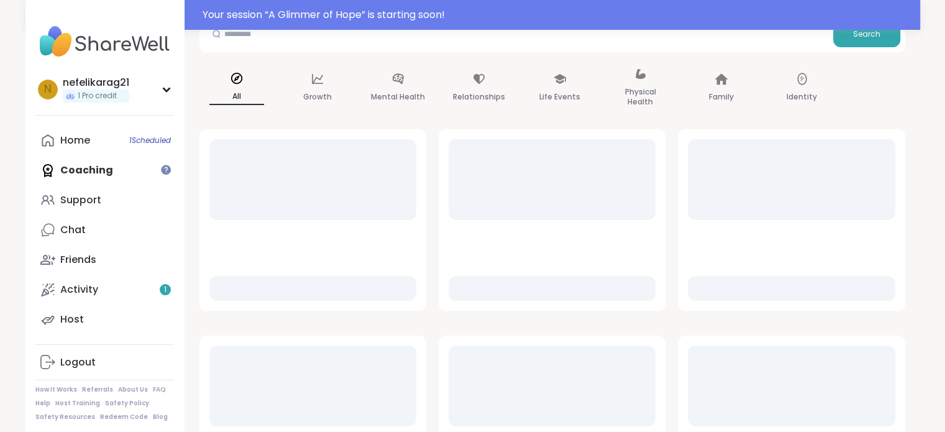
scroll to position [186, 0]
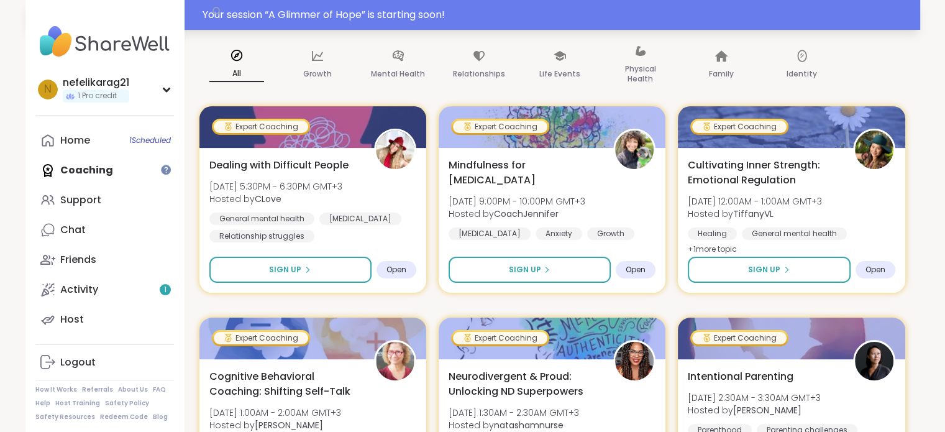
click at [358, 6] on div "Your session “ A Glimmer of Hope ” is starting soon!" at bounding box center [472, 15] width 895 height 30
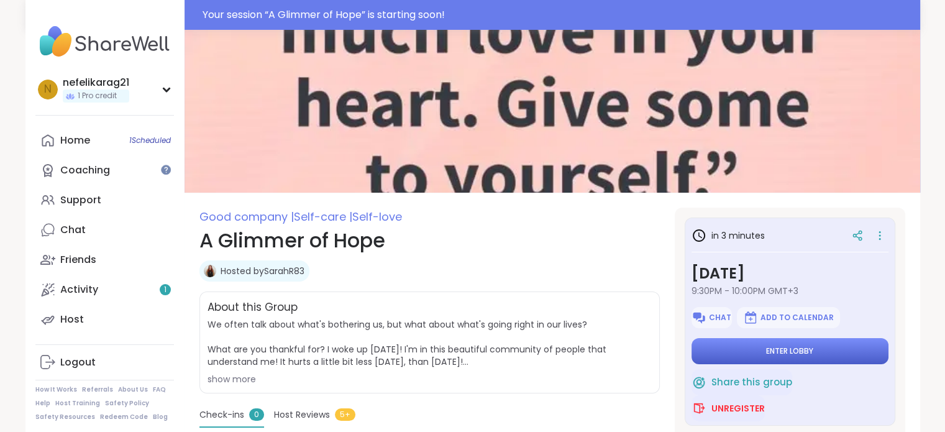
click at [817, 347] on button "Enter lobby" at bounding box center [789, 351] width 197 height 26
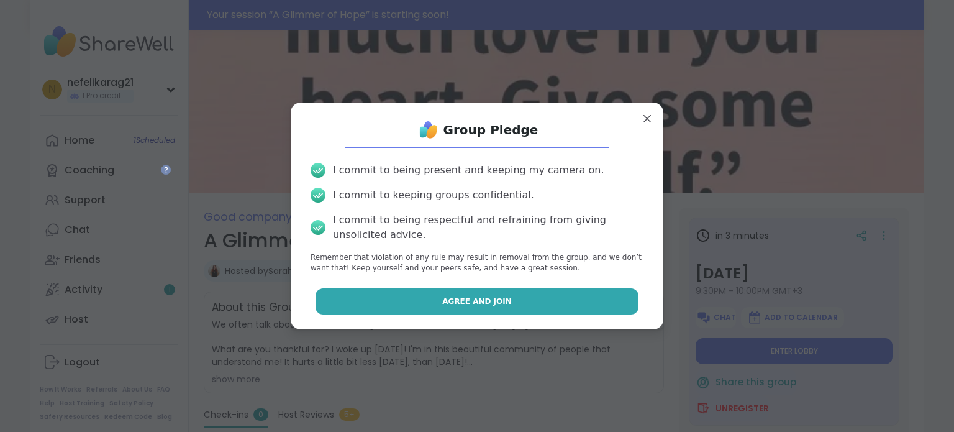
click at [546, 312] on button "Agree and Join" at bounding box center [478, 301] width 324 height 26
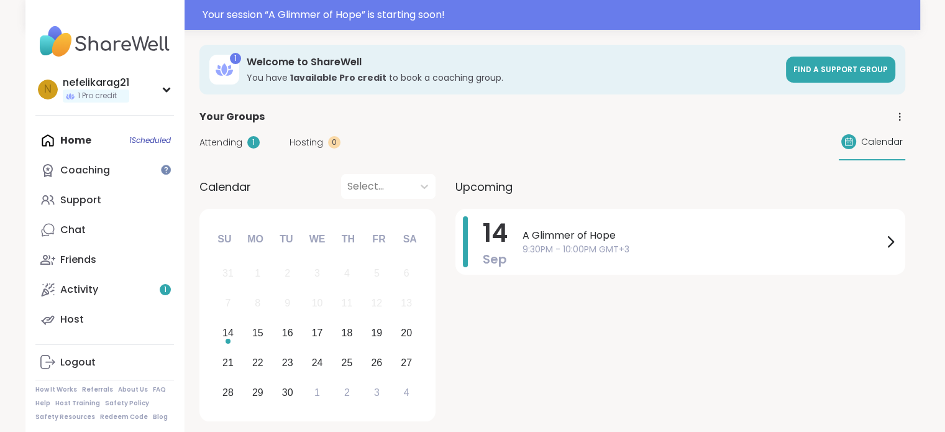
click at [233, 135] on div "Attending 1 Hosting 0 Calendar" at bounding box center [552, 142] width 706 height 36
click at [233, 146] on span "Attending" at bounding box center [220, 142] width 43 height 13
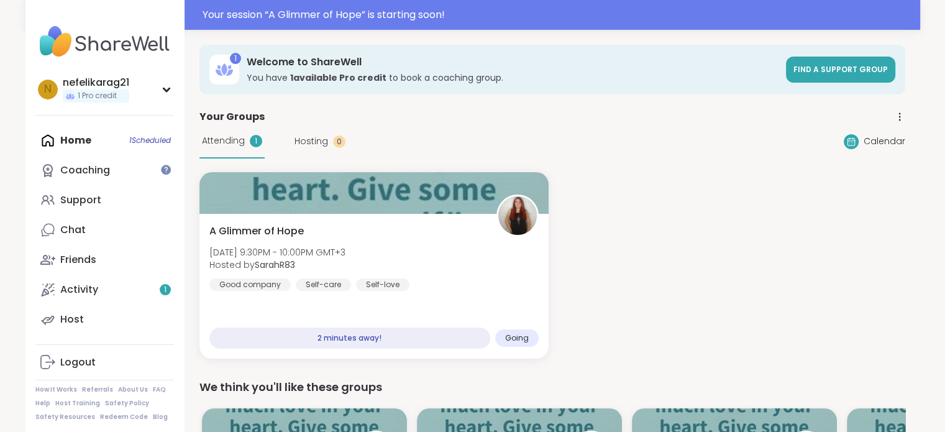
click at [66, 141] on div "Home 1 Scheduled Coaching Support Chat Friends Activity 1 Host" at bounding box center [104, 229] width 139 height 209
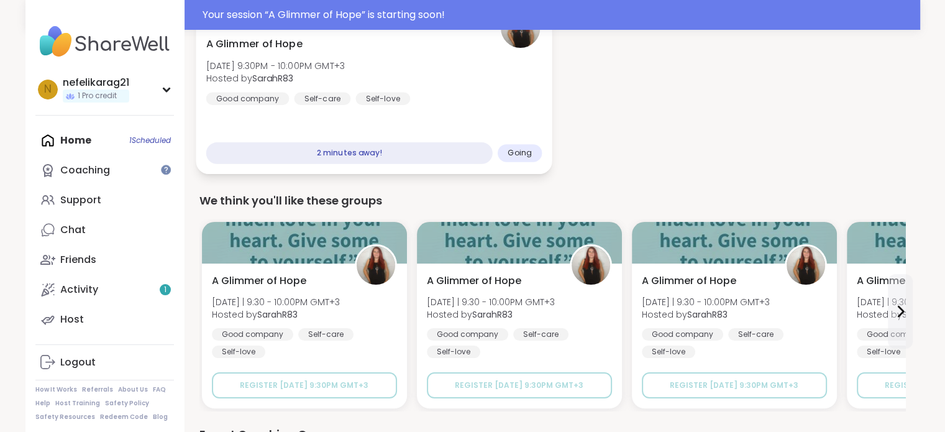
scroll to position [124, 0]
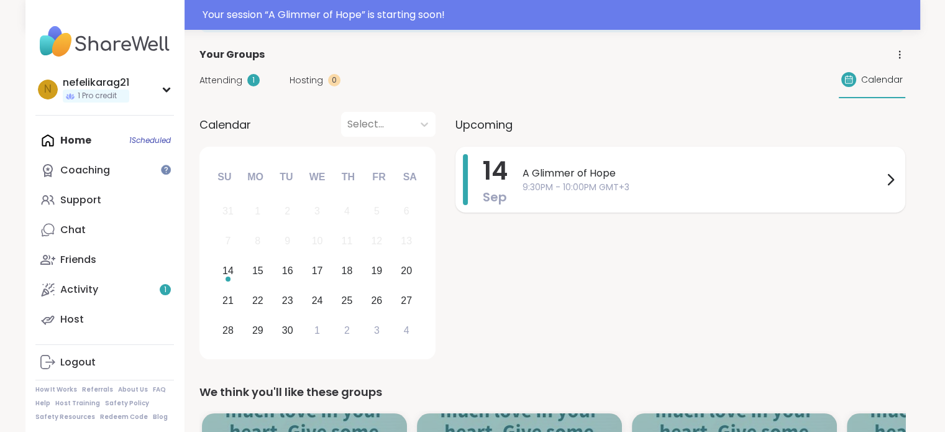
click at [590, 173] on span "A Glimmer of Hope" at bounding box center [702, 173] width 360 height 15
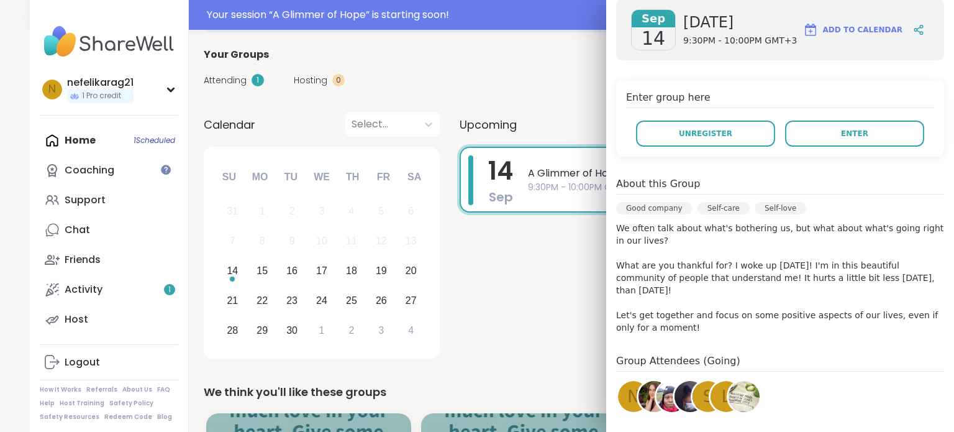
scroll to position [80, 0]
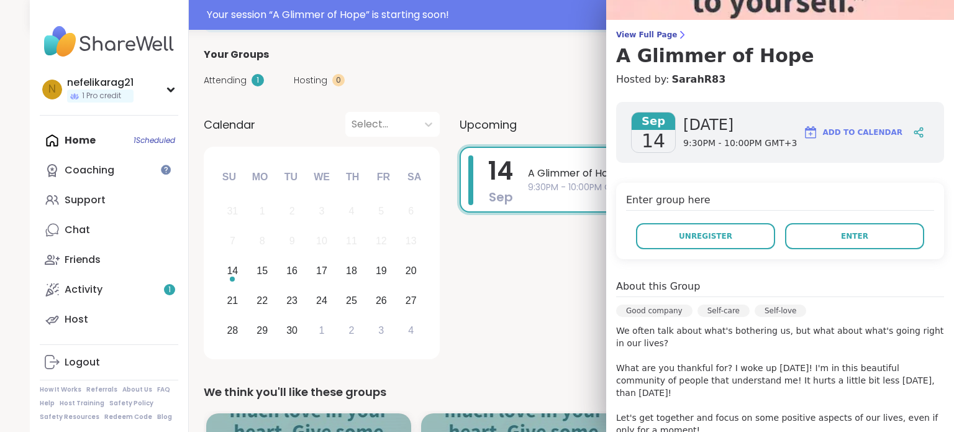
click at [84, 139] on div "Home 1 Scheduled Coaching Support Chat Friends Activity 1 Host" at bounding box center [109, 229] width 139 height 209
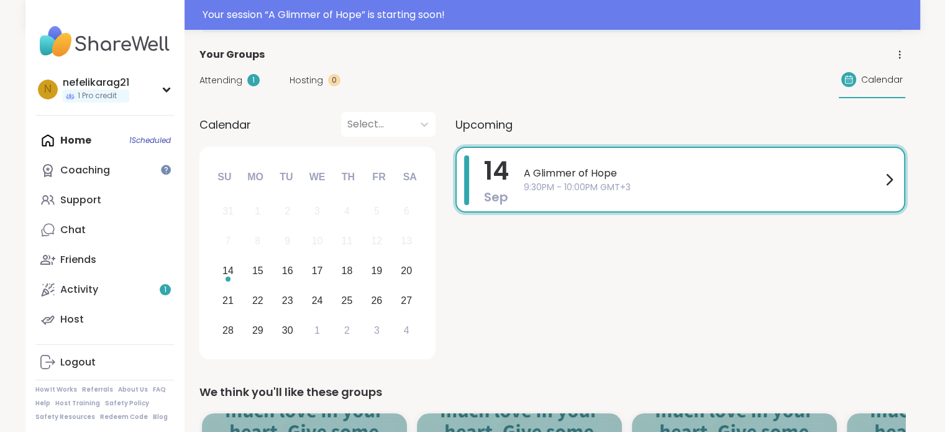
click at [138, 136] on div "Home 1 Scheduled Coaching Support Chat Friends Activity 1 Host" at bounding box center [104, 229] width 139 height 209
click at [61, 137] on div "Home 1 Scheduled Coaching Support Chat Friends Activity 1 Host" at bounding box center [104, 229] width 139 height 209
click at [604, 170] on span "A Glimmer of Hope" at bounding box center [703, 173] width 358 height 15
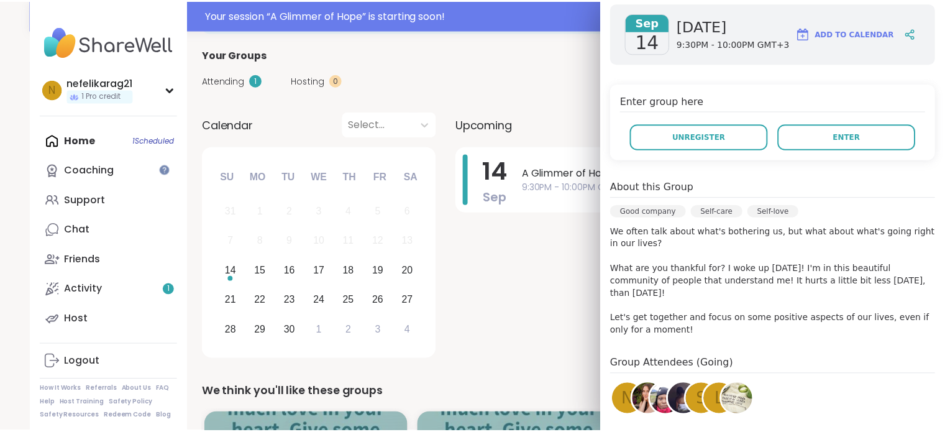
scroll to position [186, 0]
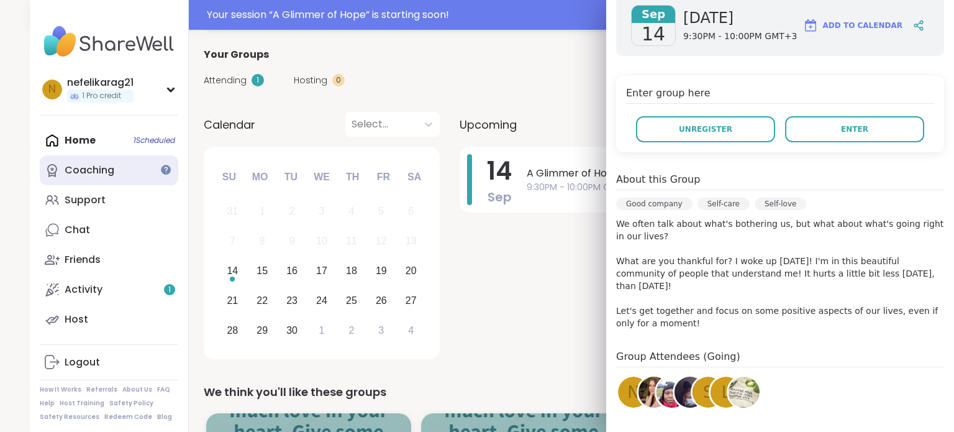
click at [73, 168] on div "Coaching" at bounding box center [90, 170] width 50 height 14
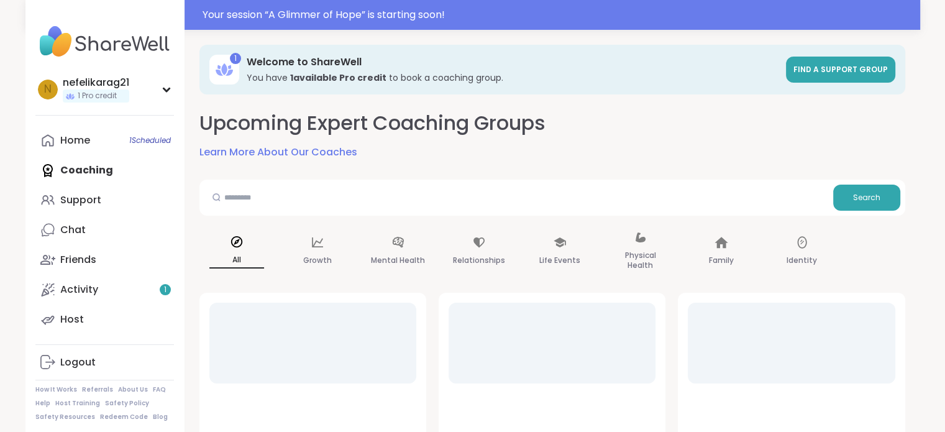
click at [70, 141] on div "Home 1 Scheduled" at bounding box center [75, 141] width 30 height 14
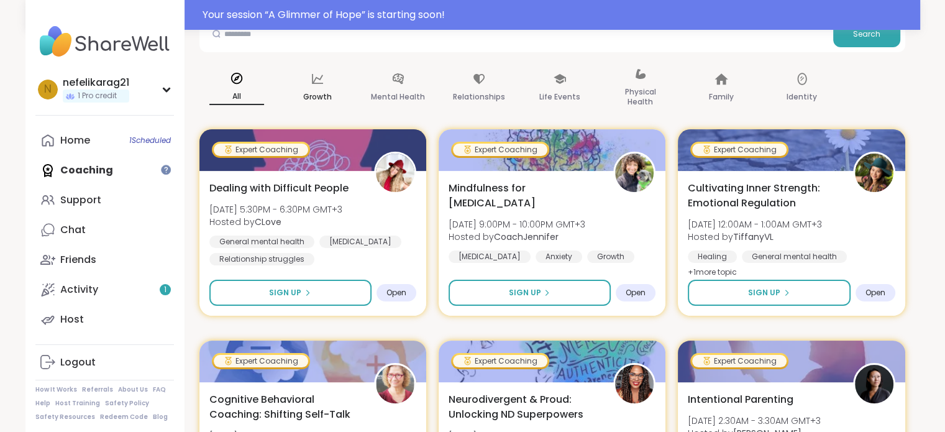
scroll to position [124, 0]
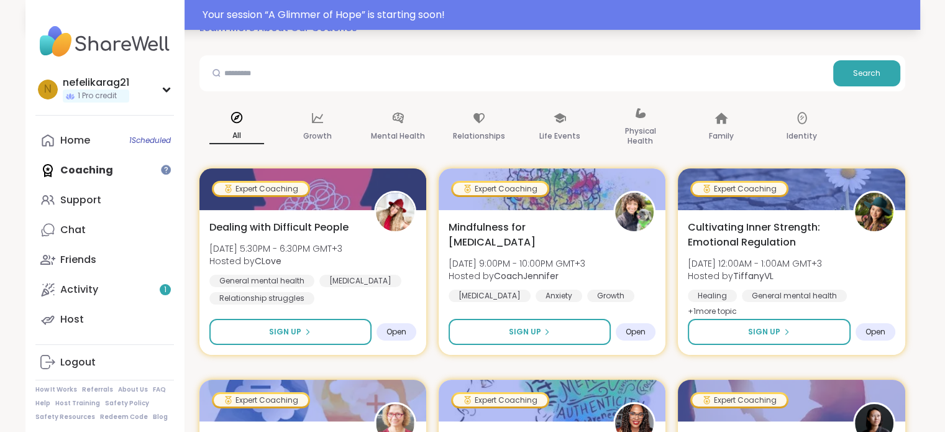
click at [326, 14] on div "Your session “ A Glimmer of Hope ” is starting soon!" at bounding box center [558, 14] width 710 height 15
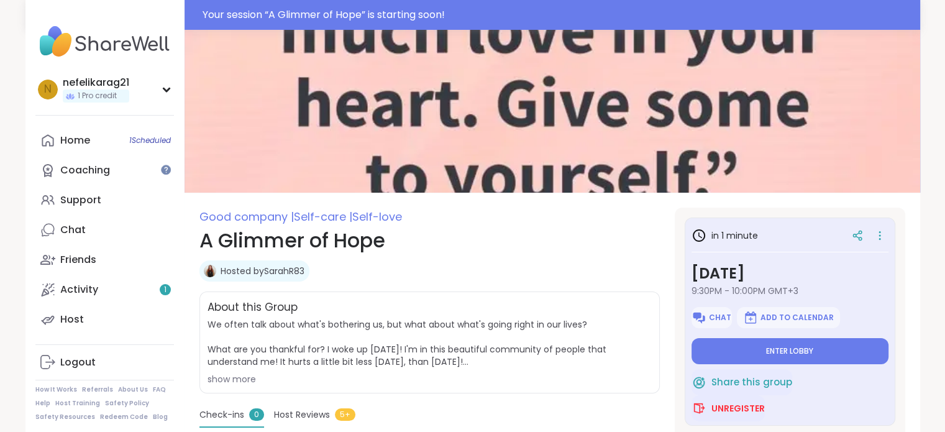
type textarea "*"
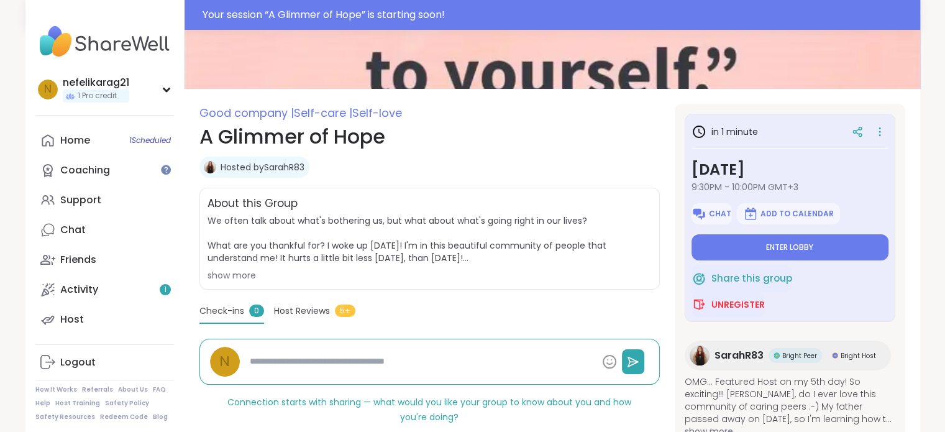
scroll to position [124, 0]
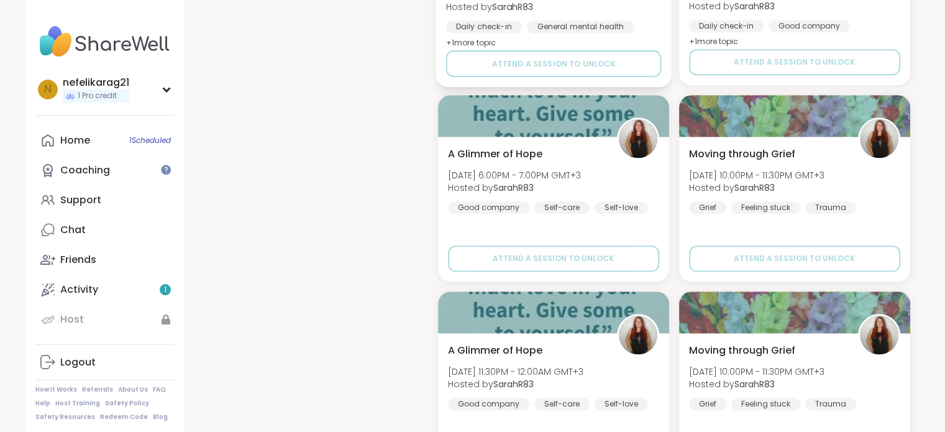
scroll to position [1305, 0]
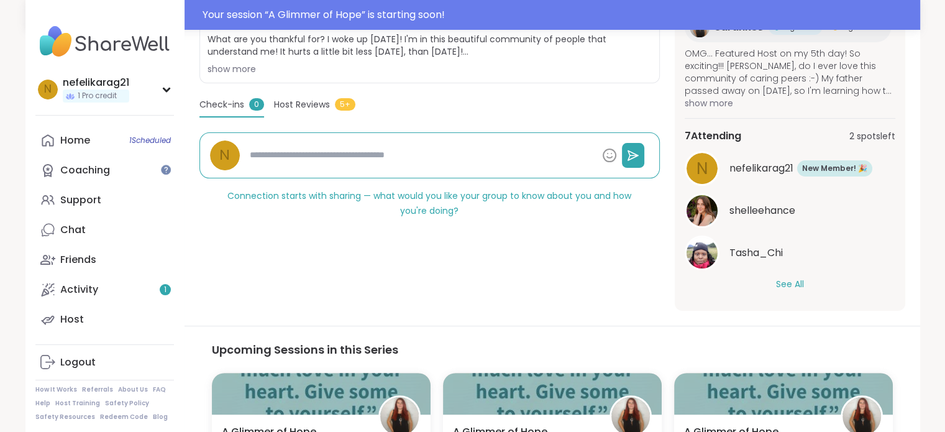
scroll to position [311, 0]
click at [786, 280] on button "See All" at bounding box center [790, 283] width 28 height 13
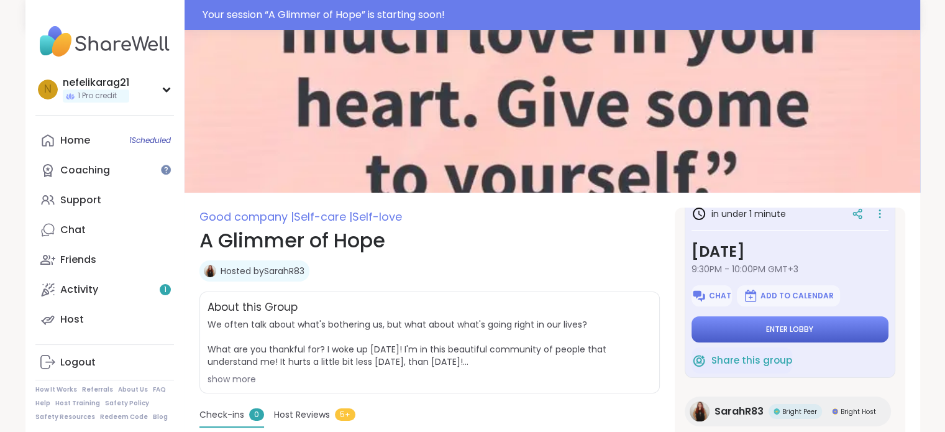
scroll to position [0, 0]
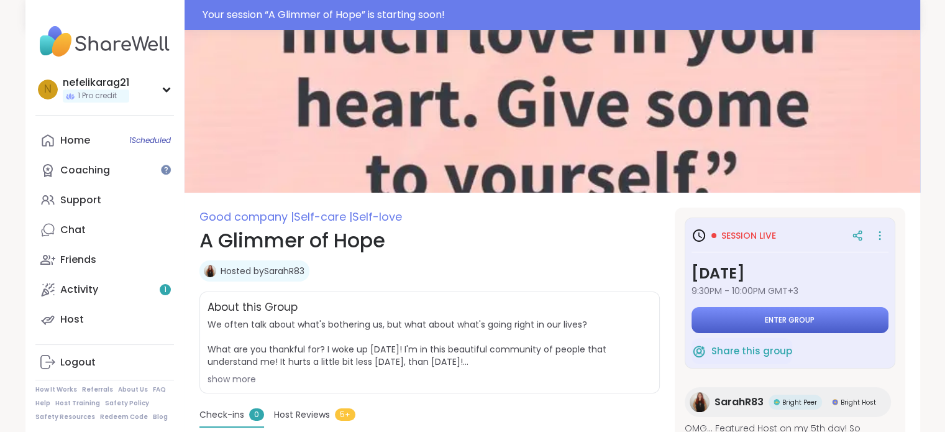
drag, startPoint x: 775, startPoint y: 327, endPoint x: 770, endPoint y: 319, distance: 10.3
click at [775, 326] on button "Enter group" at bounding box center [789, 320] width 197 height 26
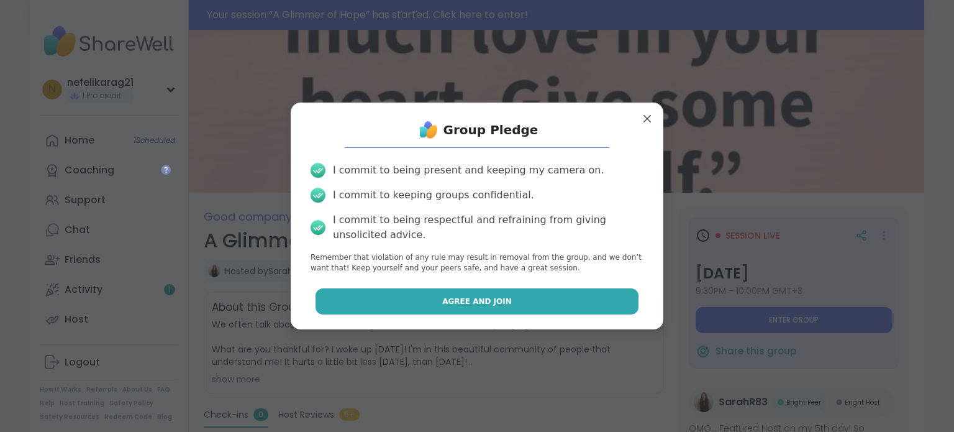
click at [557, 297] on button "Agree and Join" at bounding box center [478, 301] width 324 height 26
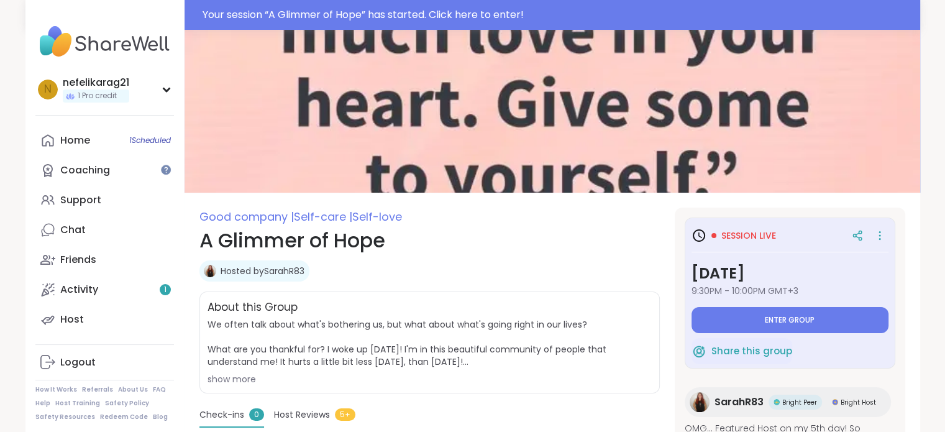
type textarea "*"
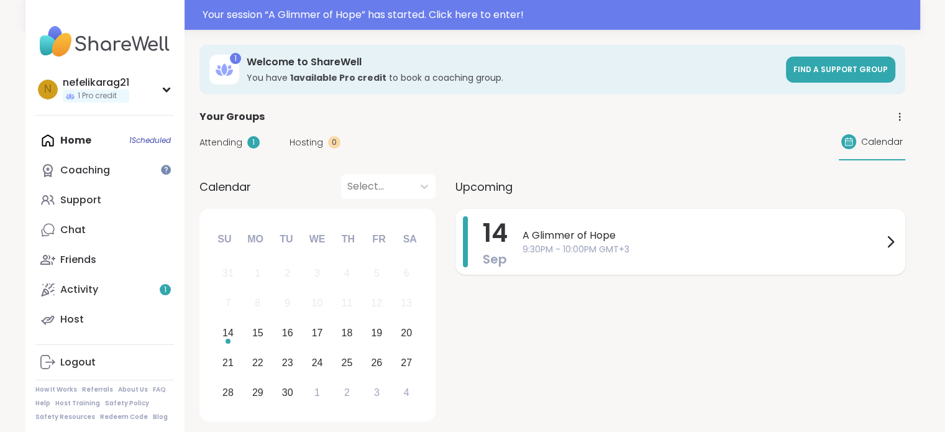
click at [570, 226] on div "A Glimmer of Hope 9:30PM - 10:00PM GMT+3" at bounding box center [709, 241] width 375 height 51
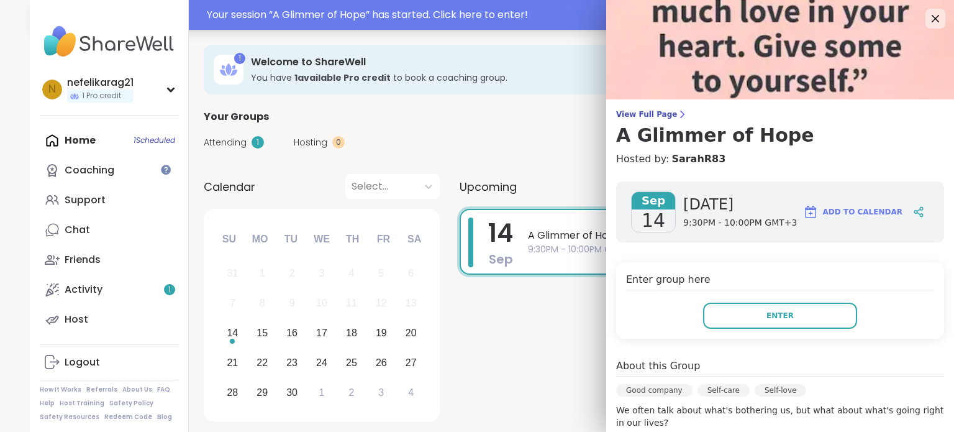
click at [360, 21] on div "Your session “ A Glimmer of Hope ” has started. Click here to enter!" at bounding box center [562, 14] width 710 height 15
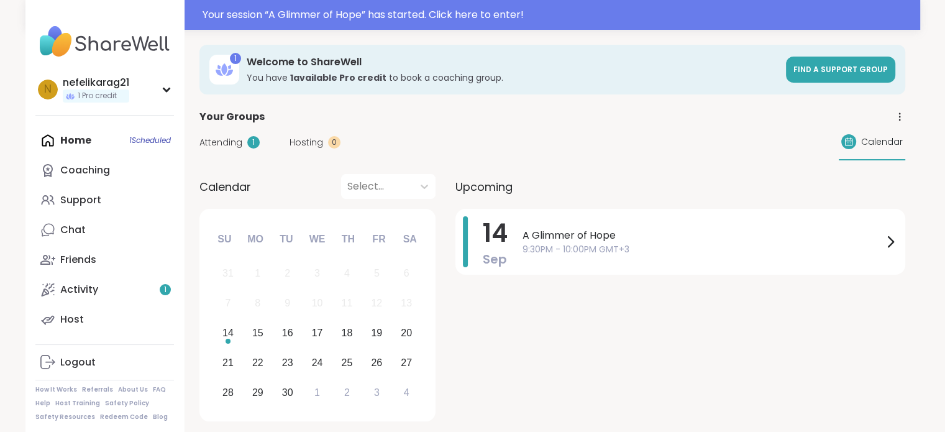
click at [80, 144] on div "Home 1 Scheduled Coaching Support Chat Friends Activity 1 Host" at bounding box center [104, 229] width 139 height 209
click at [56, 168] on link "Coaching" at bounding box center [104, 170] width 139 height 30
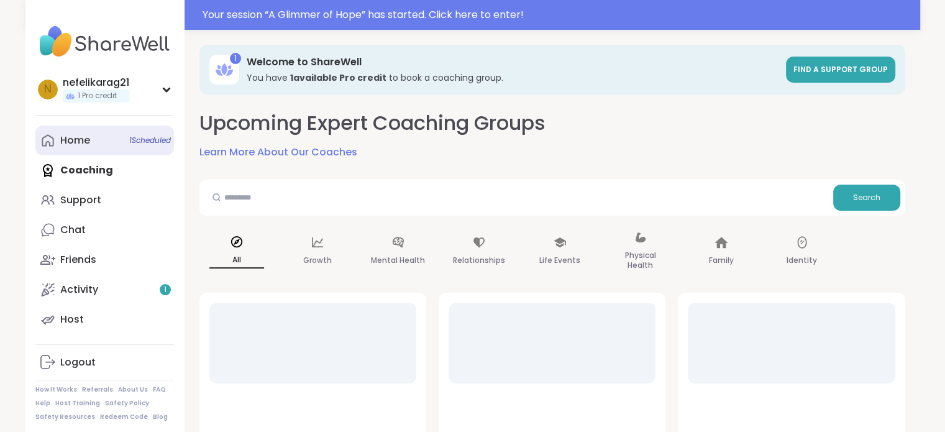
click at [62, 138] on div "Home 1 Scheduled" at bounding box center [75, 141] width 30 height 14
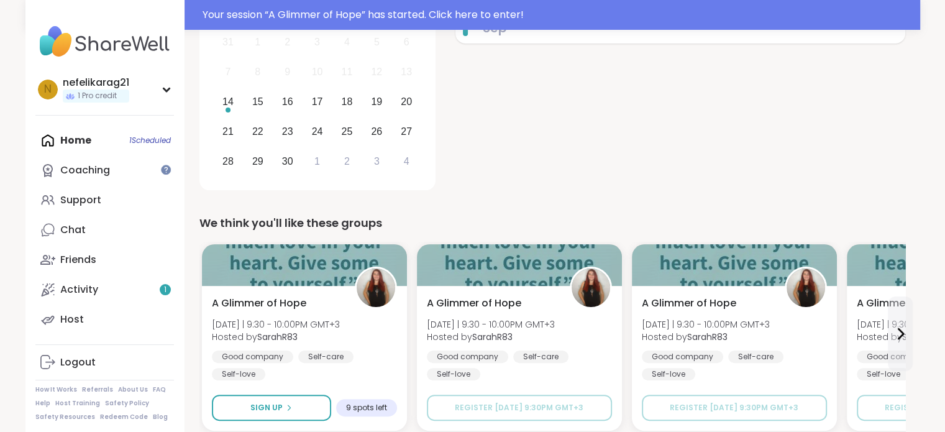
scroll to position [249, 0]
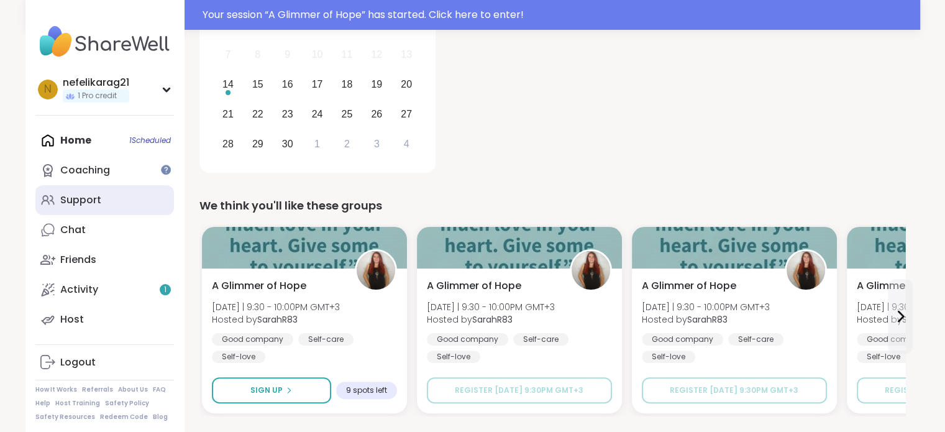
click at [104, 199] on link "Support" at bounding box center [104, 200] width 139 height 30
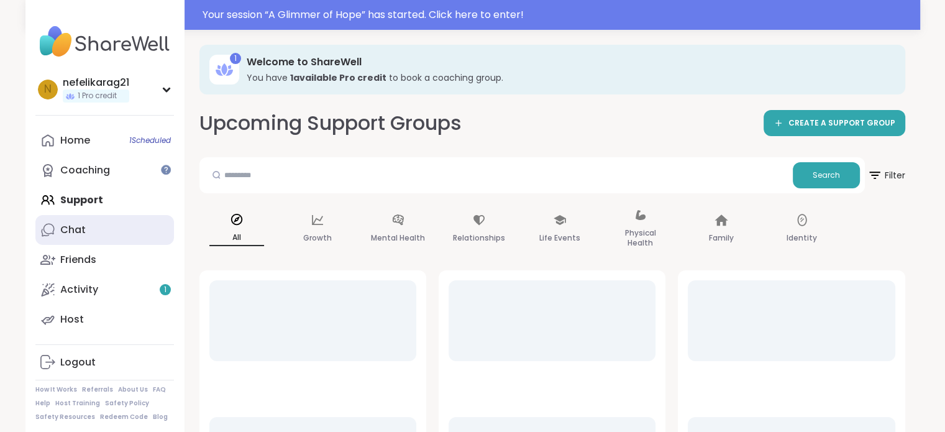
click at [81, 221] on link "Chat" at bounding box center [104, 230] width 139 height 30
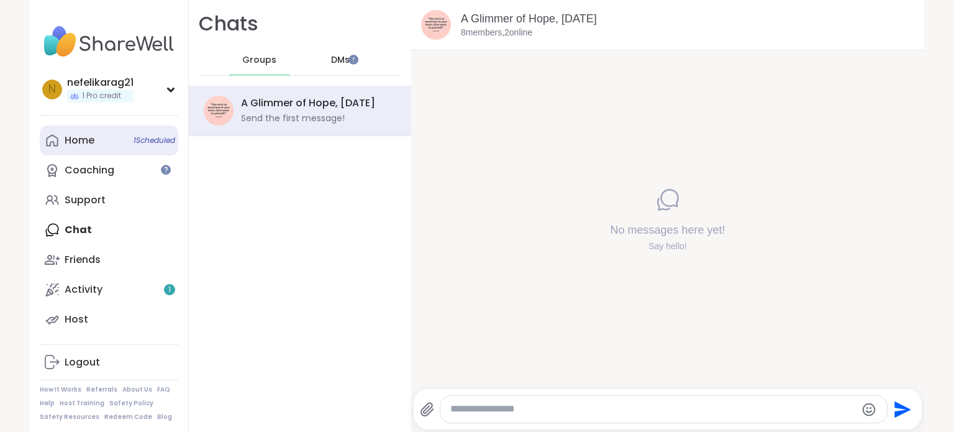
click at [88, 150] on link "Home 1 Scheduled" at bounding box center [109, 140] width 139 height 30
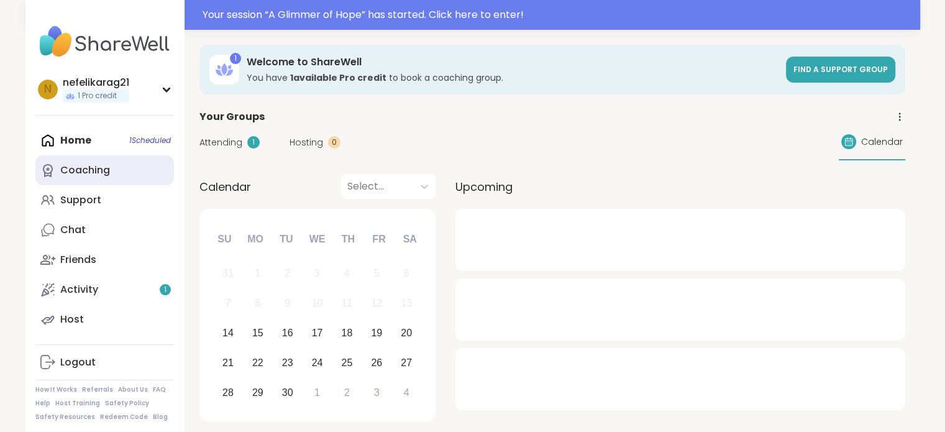
click at [78, 183] on link "Coaching" at bounding box center [104, 170] width 139 height 30
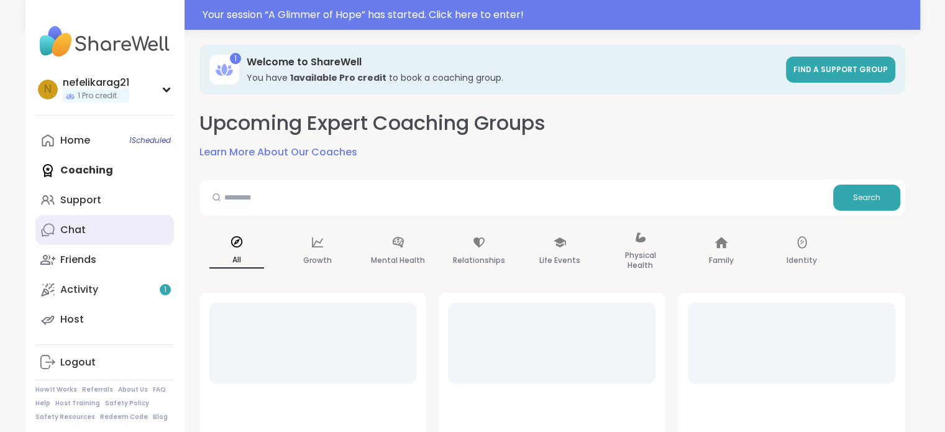
click at [80, 225] on div "Chat" at bounding box center [72, 230] width 25 height 14
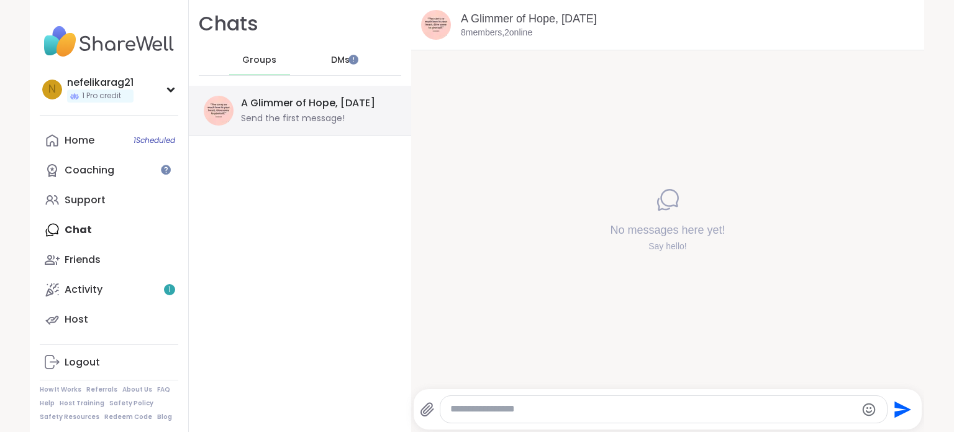
click at [293, 118] on div "Send the first message!" at bounding box center [293, 118] width 104 height 12
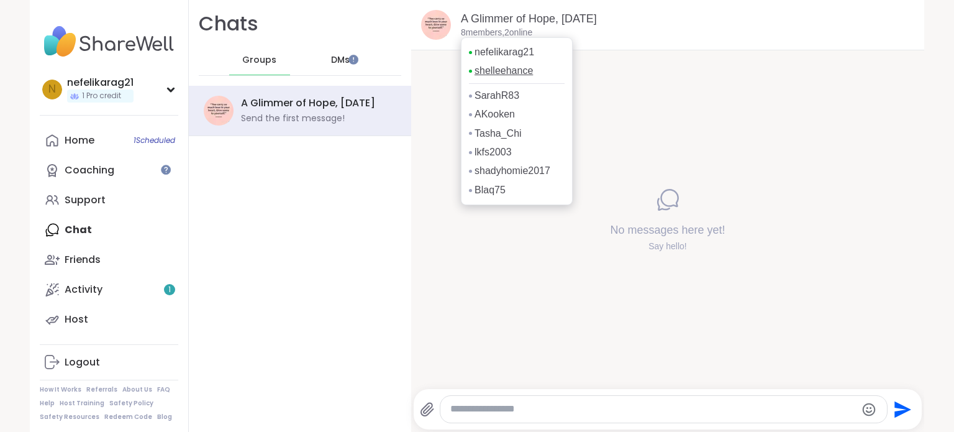
click at [494, 71] on link "shelleehance" at bounding box center [504, 71] width 58 height 14
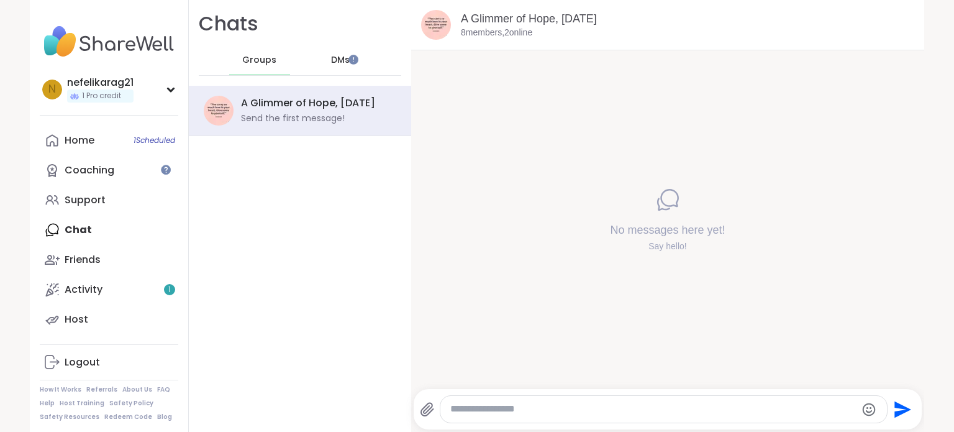
click at [331, 63] on span "DMs" at bounding box center [340, 60] width 19 height 12
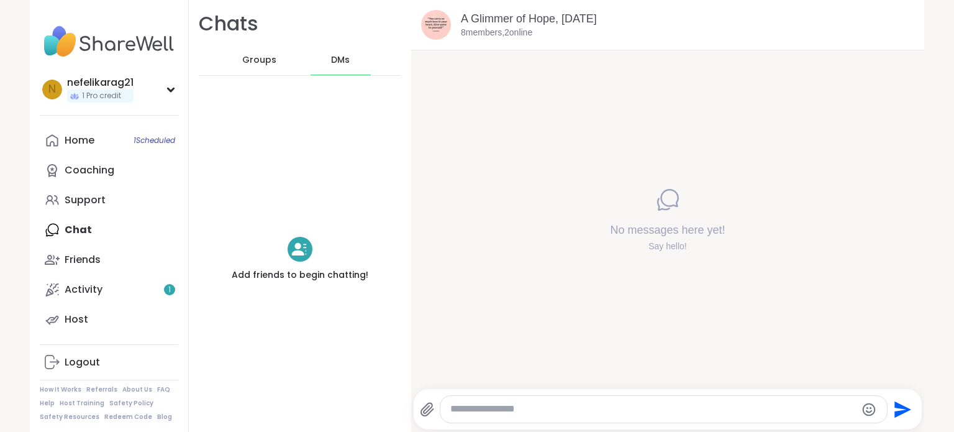
click at [253, 57] on span "Groups" at bounding box center [259, 60] width 34 height 12
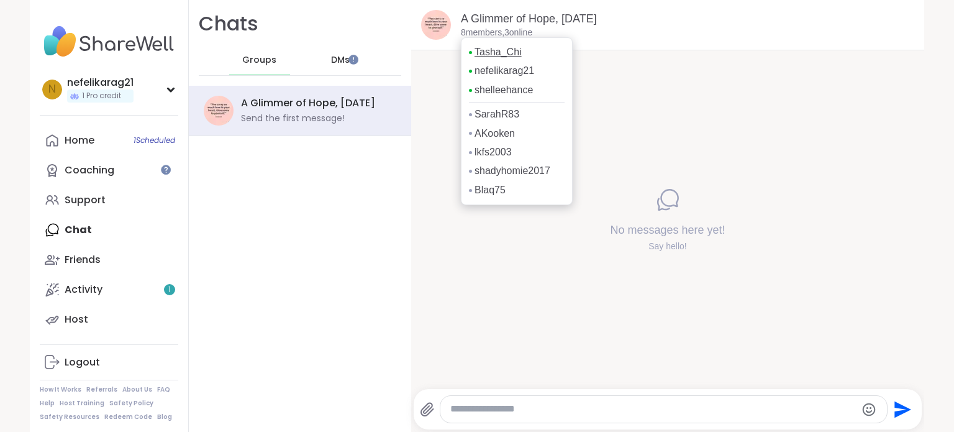
click at [483, 49] on link "Tasha_Chi" at bounding box center [498, 52] width 47 height 14
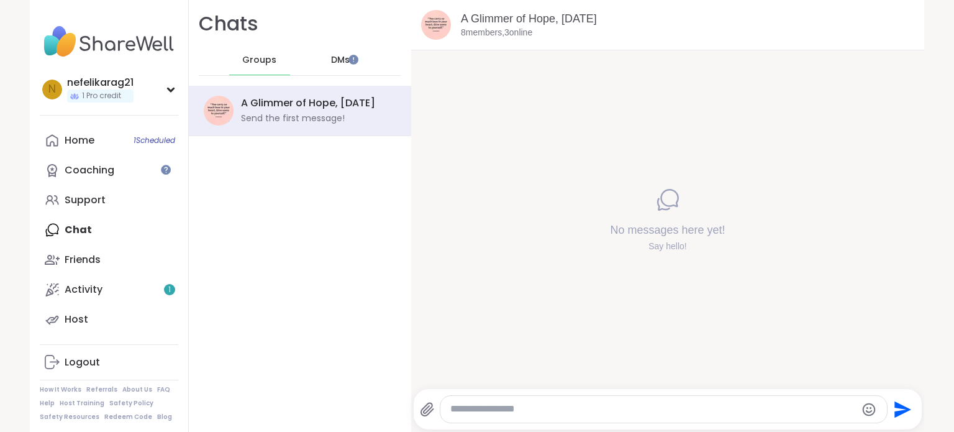
click at [332, 54] on span "DMs" at bounding box center [340, 60] width 19 height 12
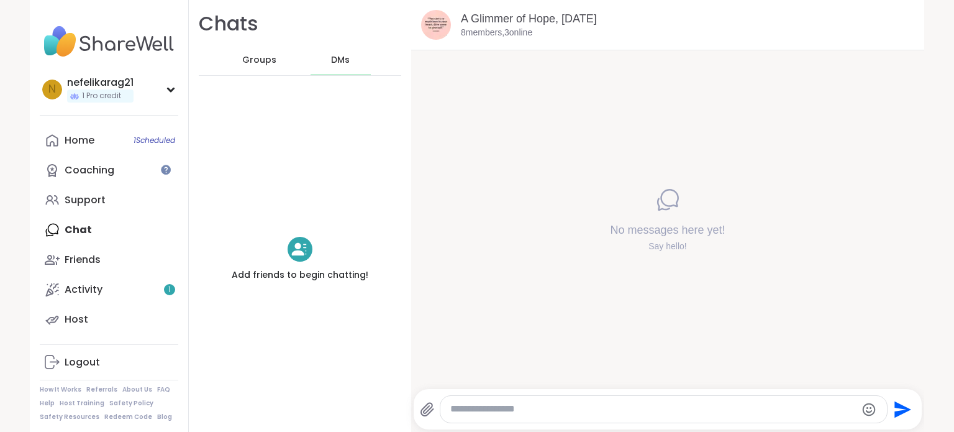
click at [243, 66] on span "Groups" at bounding box center [259, 60] width 34 height 12
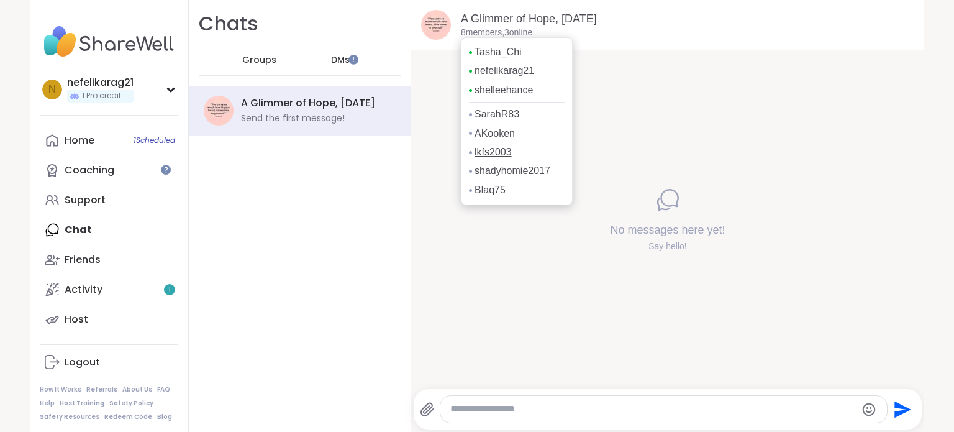
click at [488, 147] on link "lkfs2003" at bounding box center [493, 152] width 37 height 14
click at [493, 175] on link "shadyhomie2017" at bounding box center [513, 171] width 76 height 14
click at [504, 195] on div "Tasha_Chi nefelikarag21 shelleehance SarahR83 AKooken lkfs2003 shadyhomie2017 B…" at bounding box center [517, 121] width 112 height 168
click at [488, 186] on link "Blaq75" at bounding box center [490, 190] width 31 height 14
click at [493, 94] on link "shelleehance" at bounding box center [504, 90] width 58 height 14
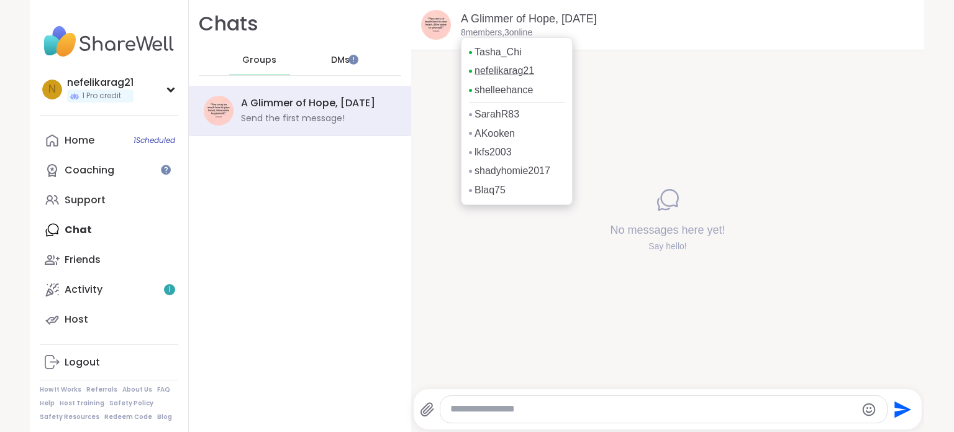
click at [492, 71] on link "nefelikarag21" at bounding box center [505, 71] width 60 height 14
click at [511, 113] on link "SarahR83" at bounding box center [497, 114] width 45 height 14
click at [508, 53] on link "Tasha_Chi" at bounding box center [498, 52] width 47 height 14
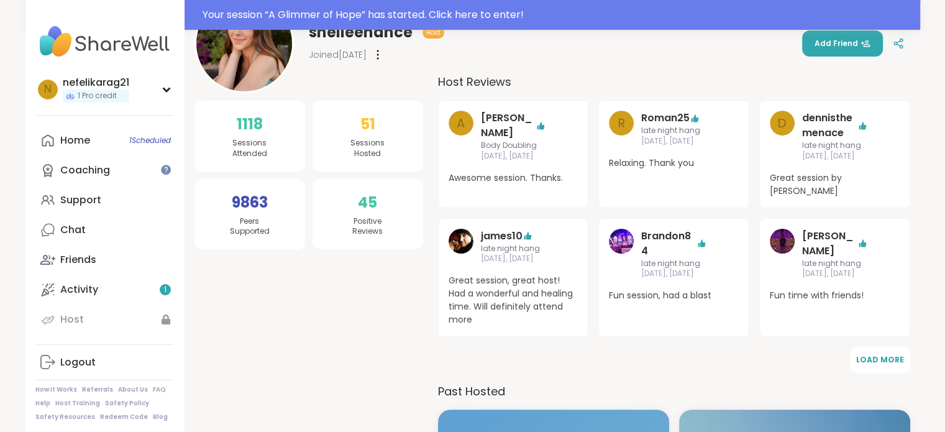
scroll to position [119, 0]
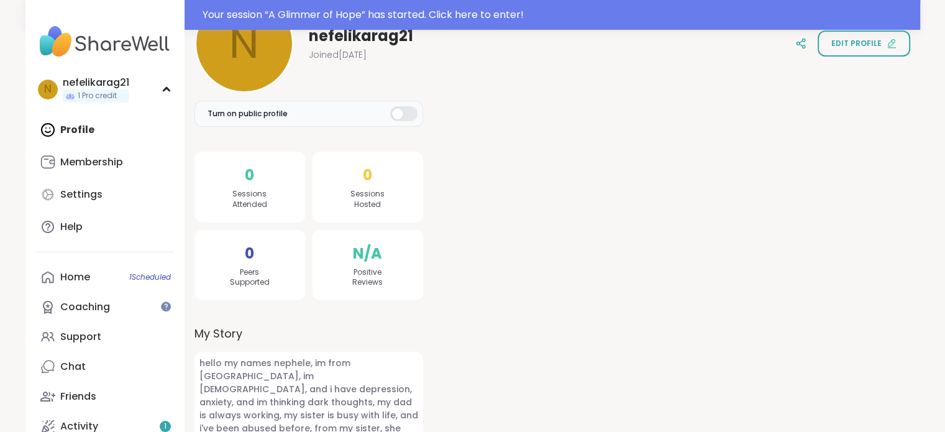
scroll to position [152, 0]
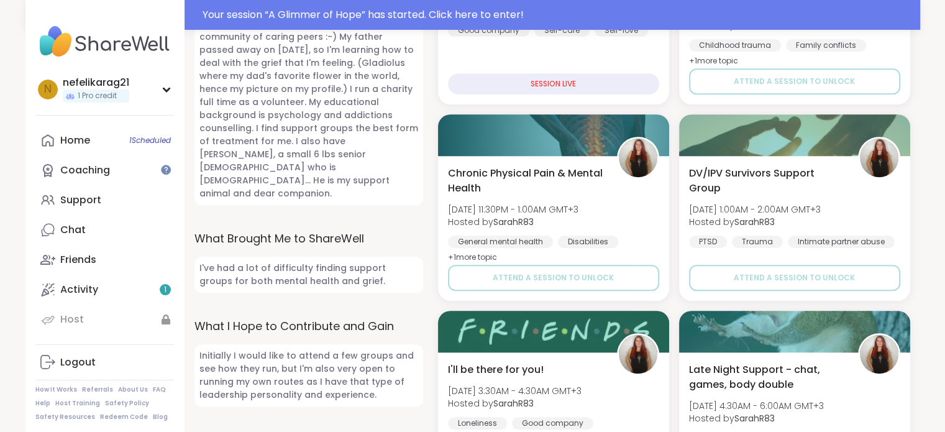
scroll to position [559, 0]
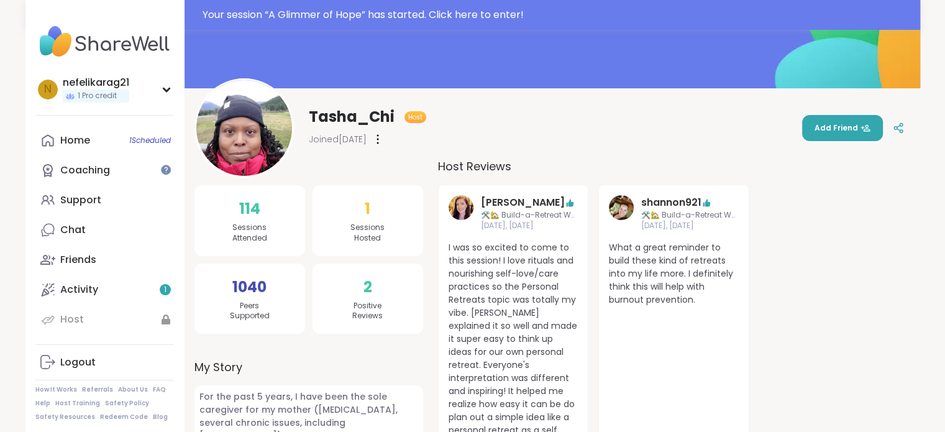
scroll to position [30, 0]
